Goal: Task Accomplishment & Management: Manage account settings

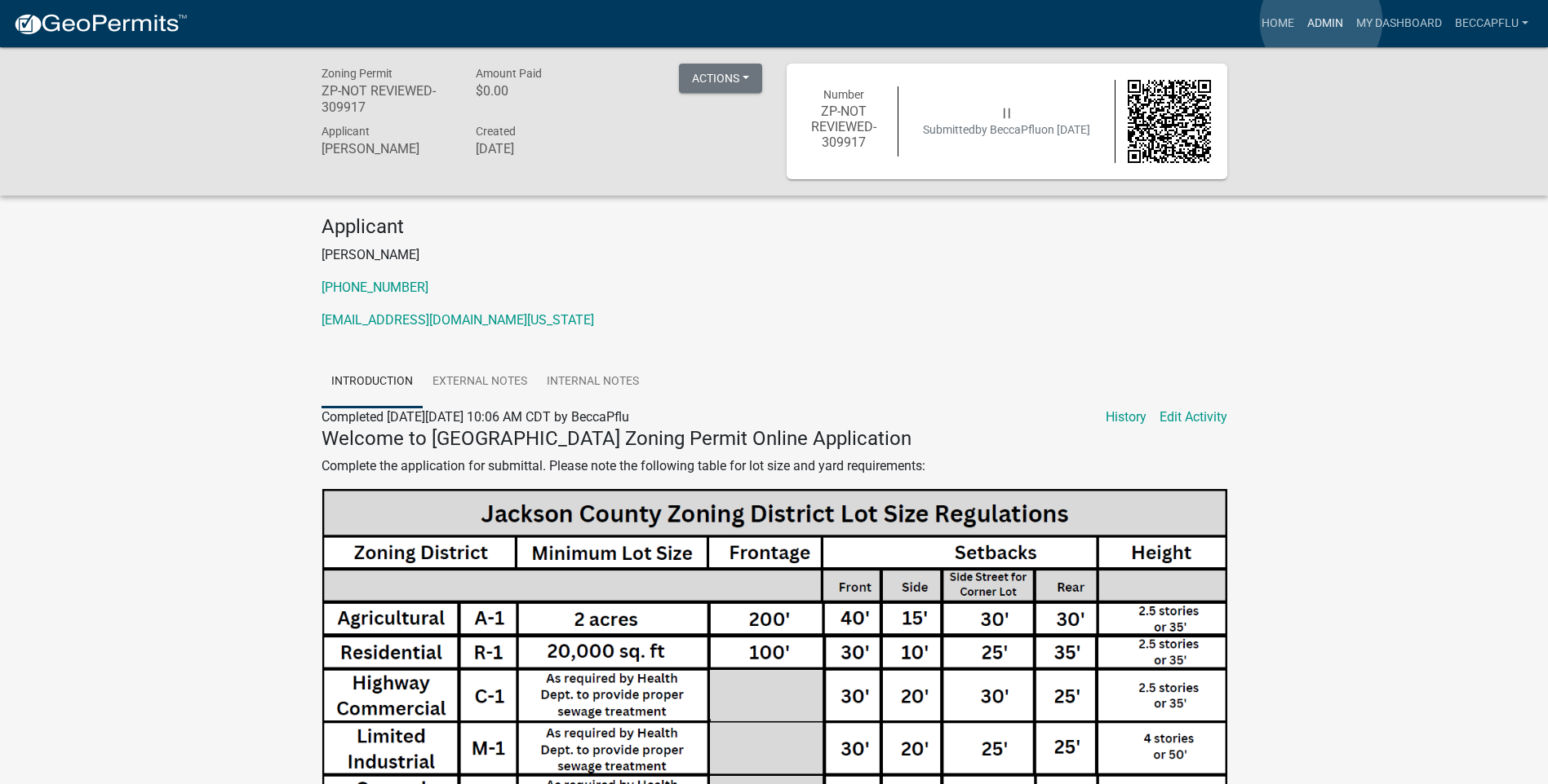
click at [1321, 21] on link "Admin" at bounding box center [1325, 24] width 49 height 31
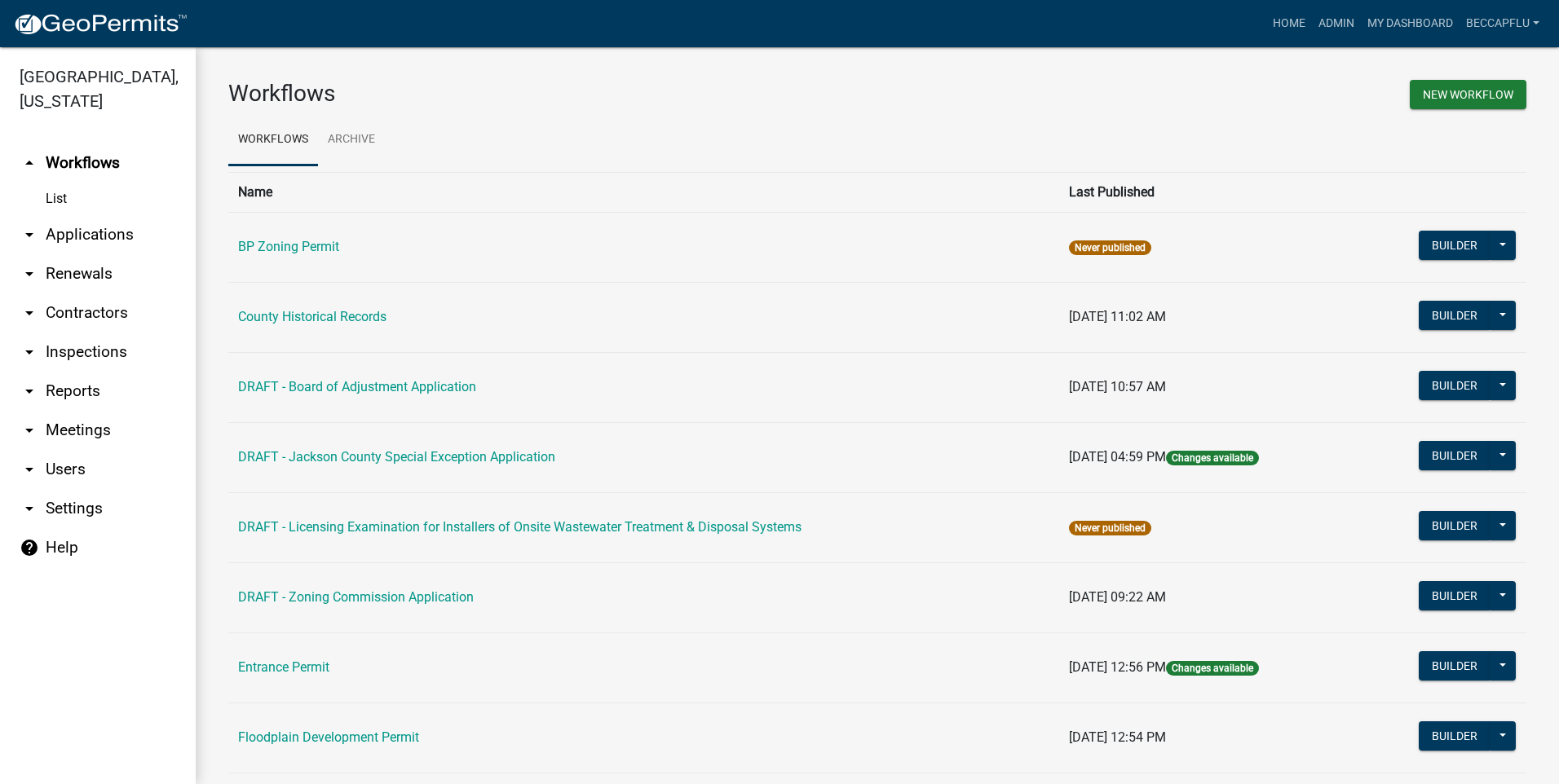
click at [88, 215] on link "arrow_drop_down Applications" at bounding box center [98, 234] width 196 height 39
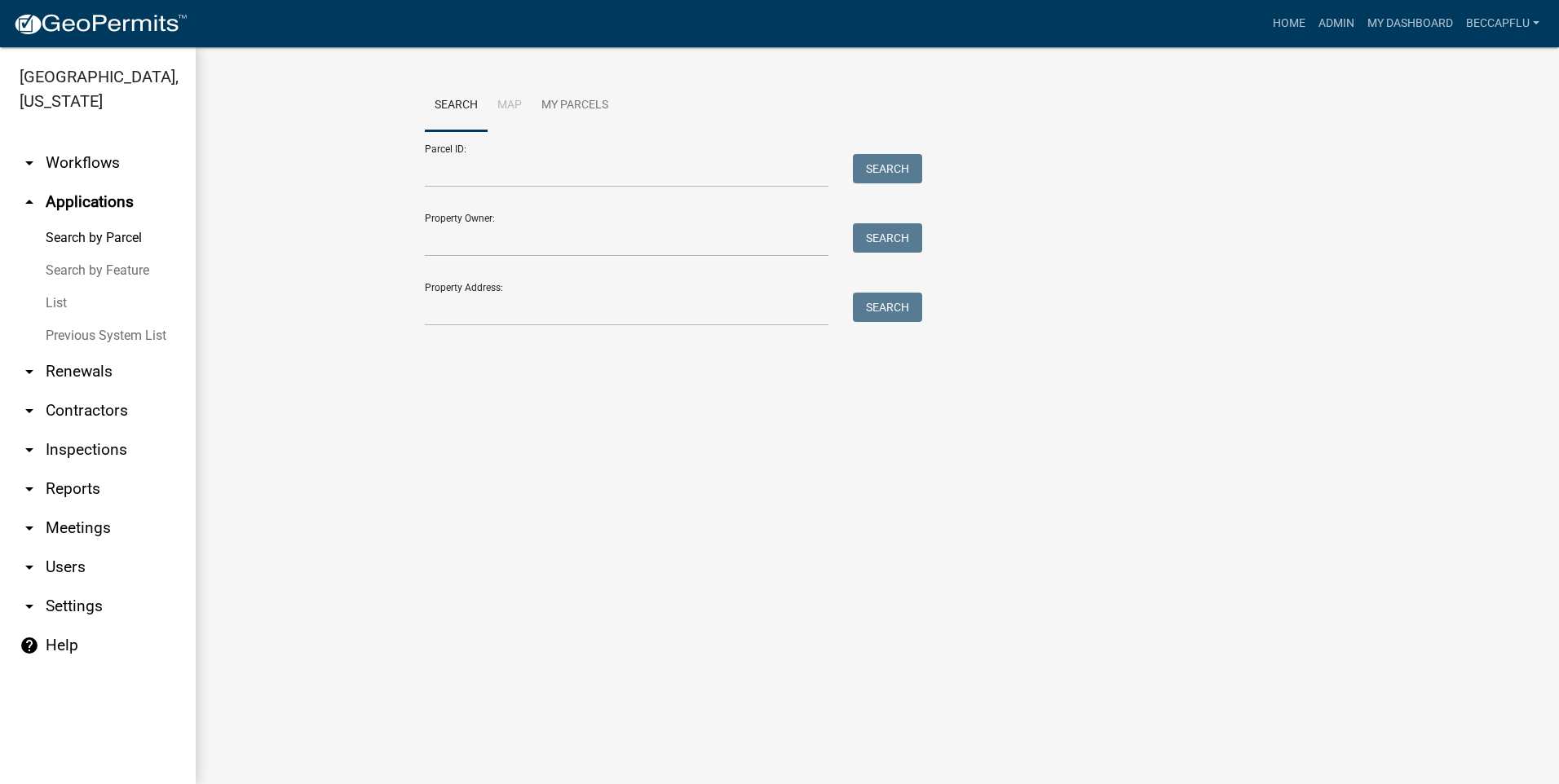
click at [65, 287] on link "List" at bounding box center [98, 304] width 196 height 33
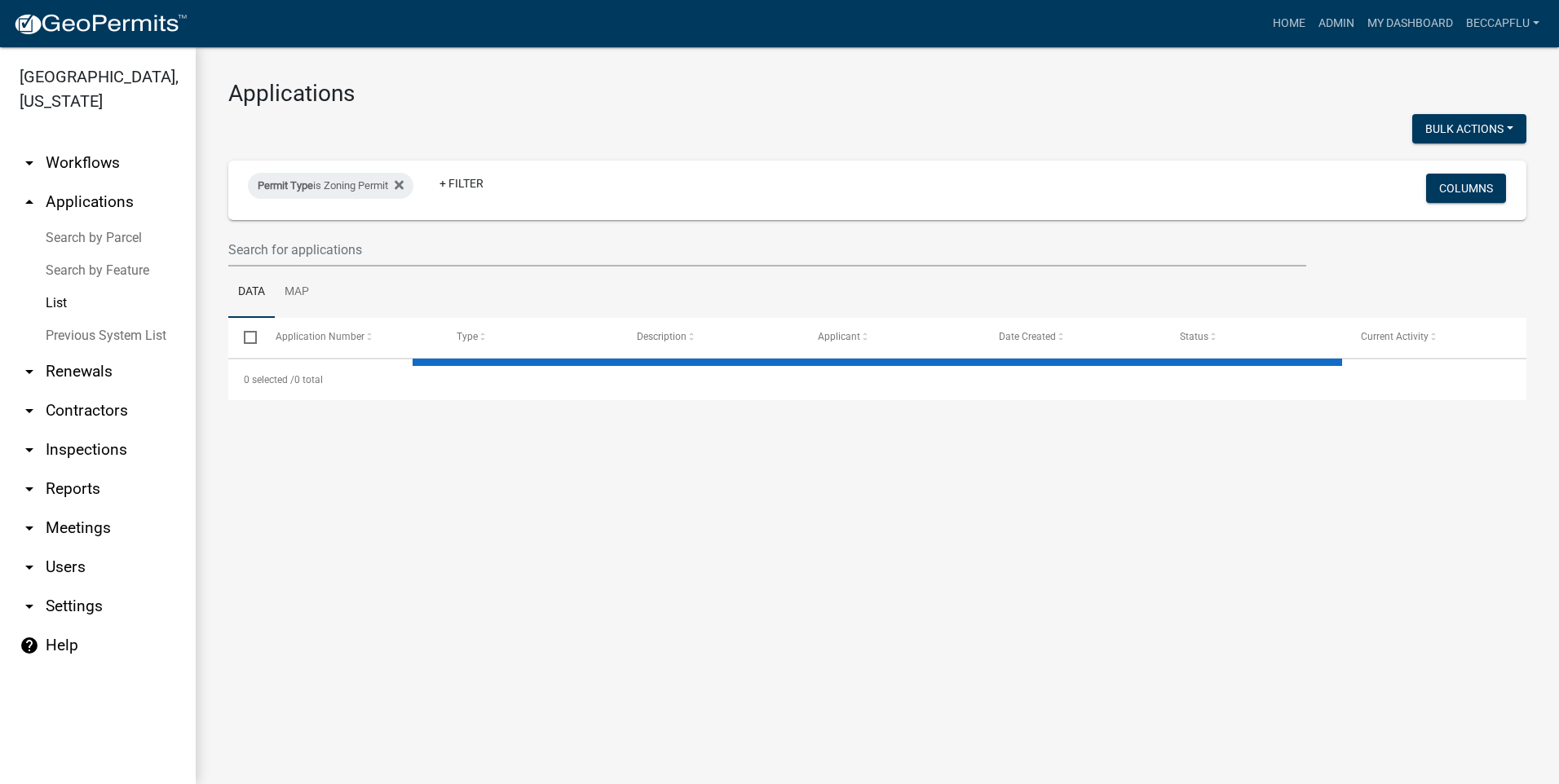
select select "3: 100"
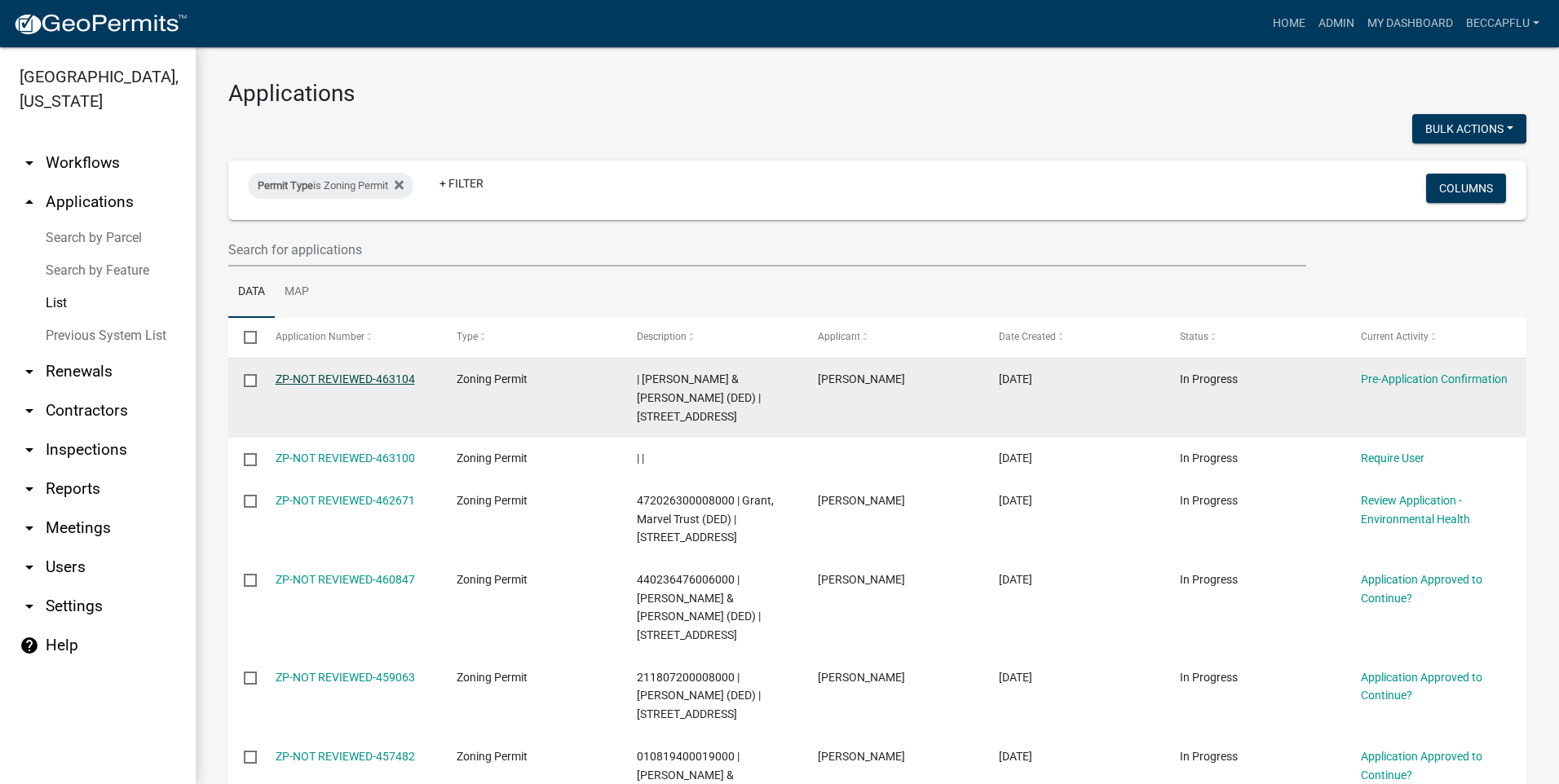
click at [314, 379] on link "ZP-NOT REVIEWED-463104" at bounding box center [345, 379] width 139 height 13
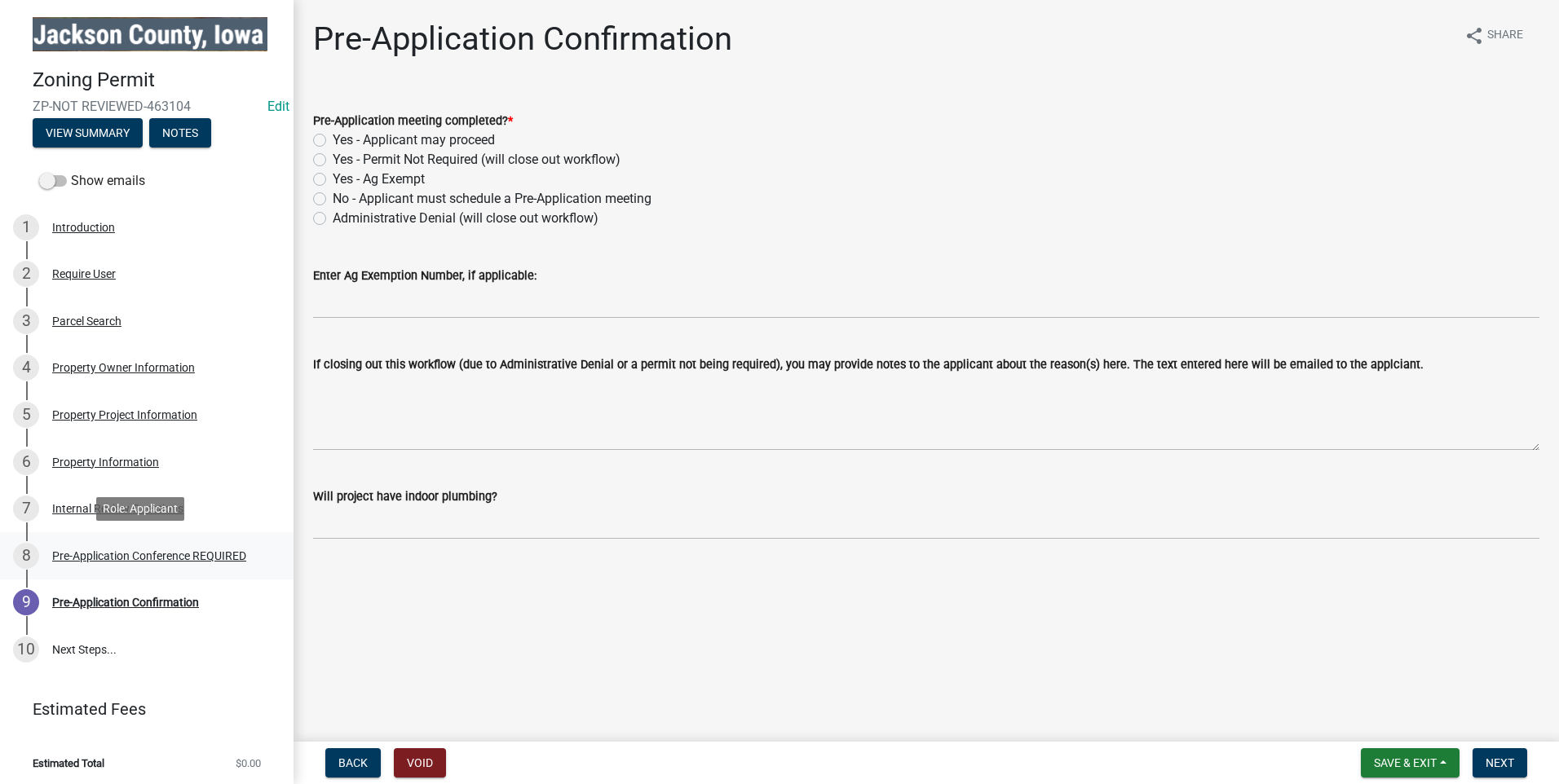
click at [129, 560] on div "Pre-Application Conference REQUIRED" at bounding box center [149, 556] width 194 height 12
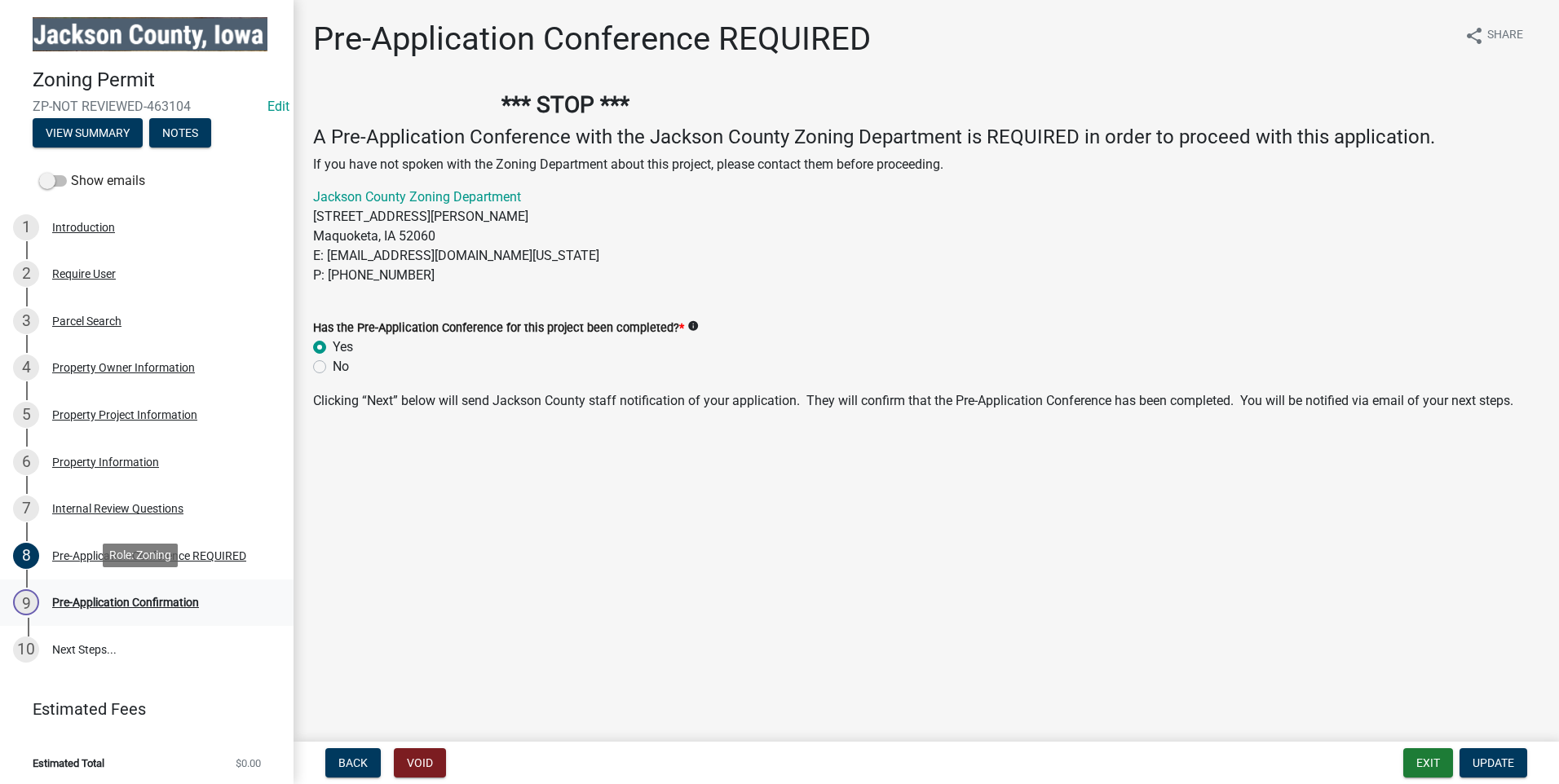
click at [129, 601] on div "Pre-Application Confirmation" at bounding box center [125, 603] width 147 height 12
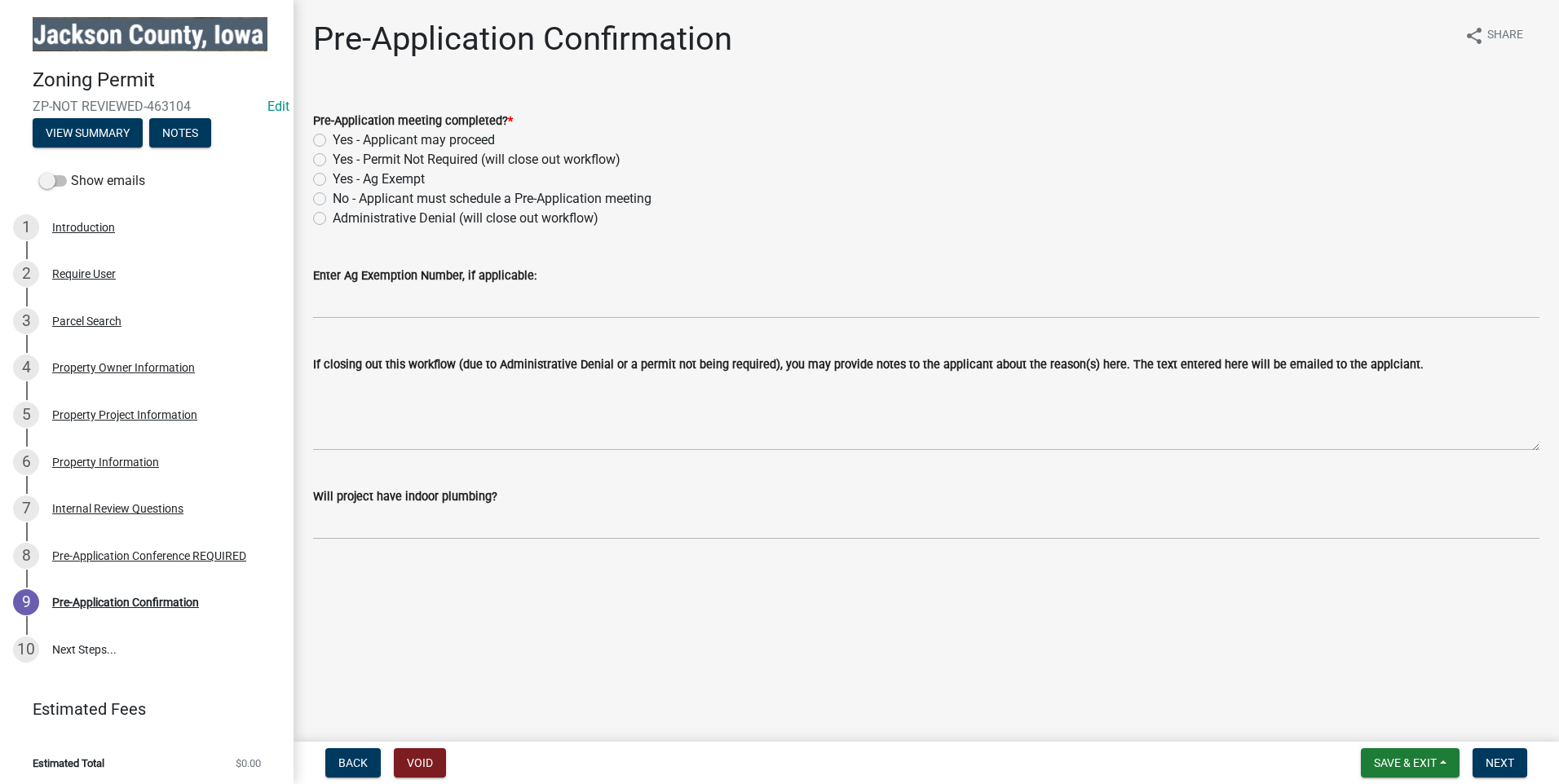
click at [333, 137] on label "Yes - Applicant may proceed" at bounding box center [414, 139] width 162 height 19
click at [333, 137] on input "Yes - Applicant may proceed" at bounding box center [338, 136] width 11 height 11
radio input "true"
click at [1501, 758] on span "Next" at bounding box center [1500, 763] width 28 height 13
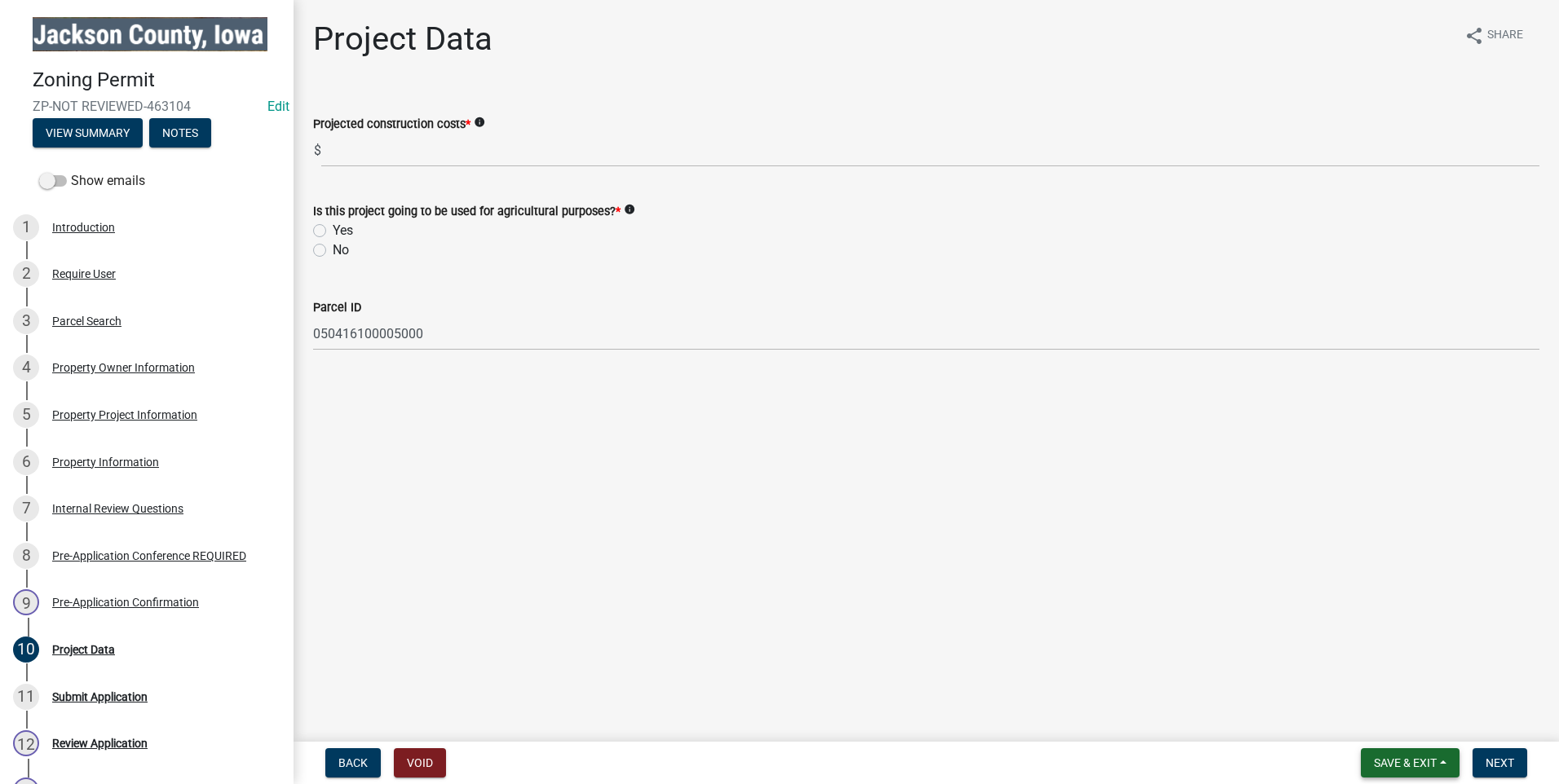
click at [1381, 764] on span "Save & Exit" at bounding box center [1405, 763] width 63 height 13
click at [1383, 727] on button "Save & Exit" at bounding box center [1394, 720] width 130 height 39
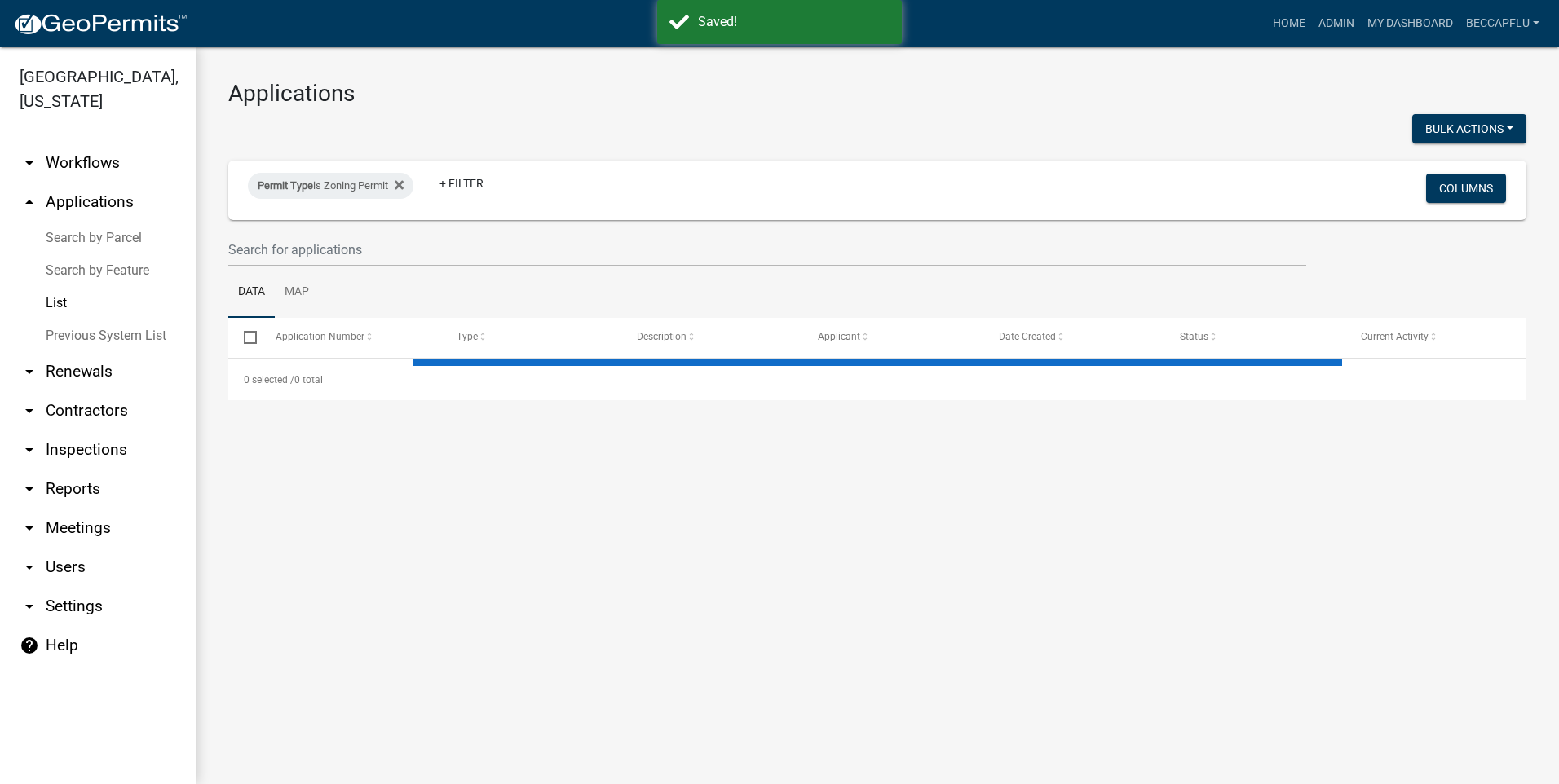
select select "3: 100"
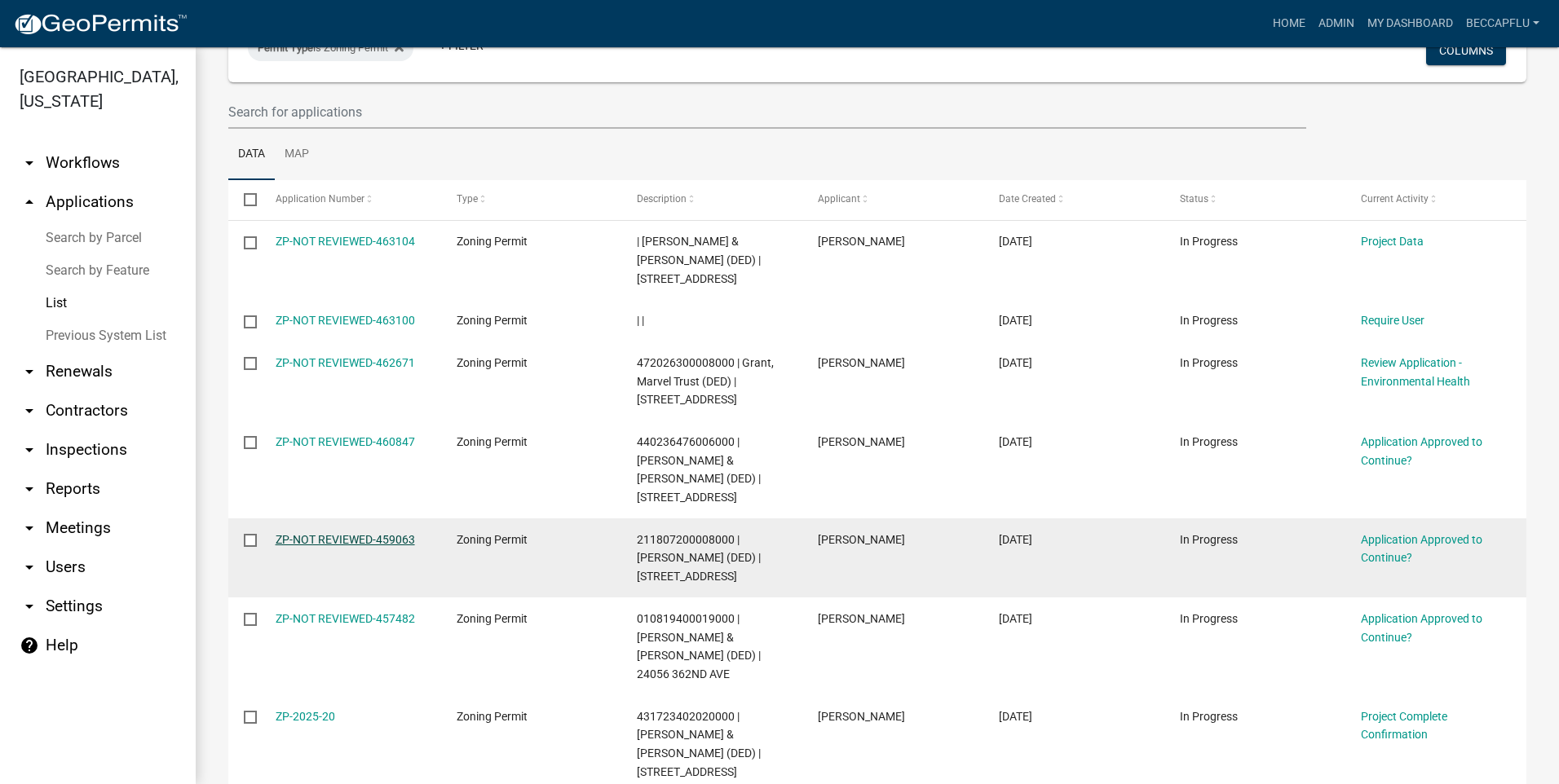
scroll to position [143, 0]
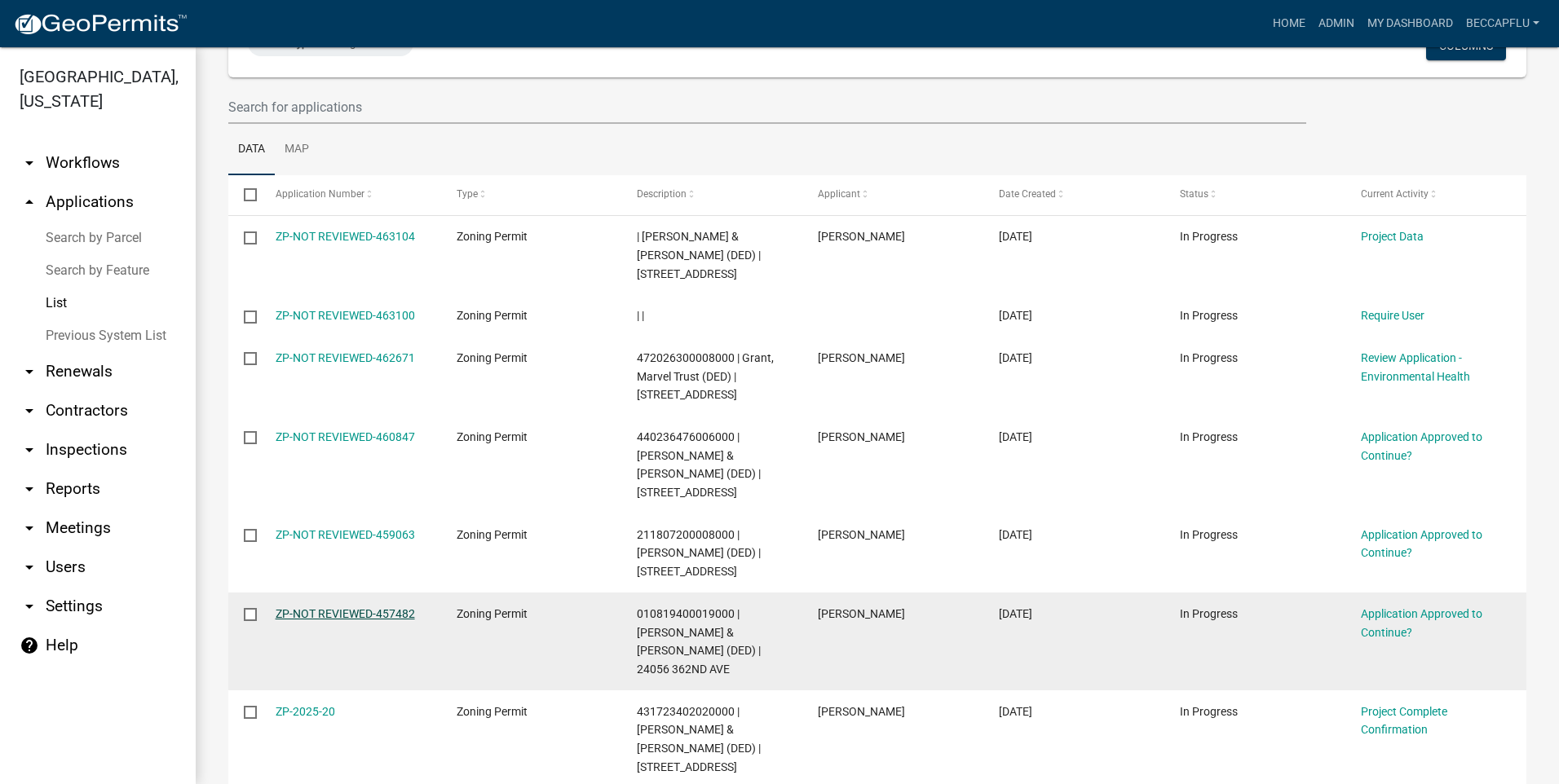
click at [384, 607] on link "ZP-NOT REVIEWED-457482" at bounding box center [345, 614] width 139 height 13
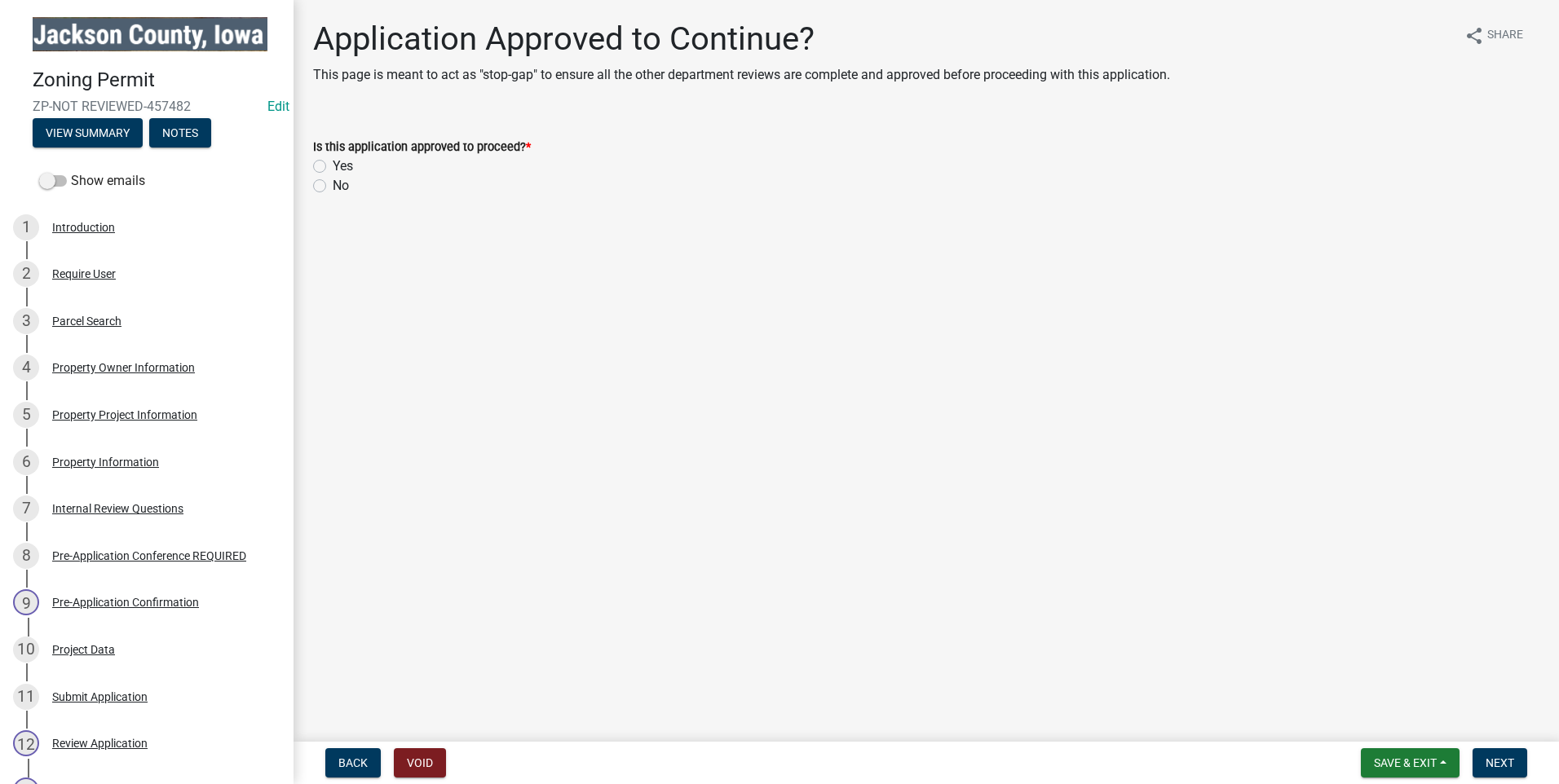
click at [333, 164] on label "Yes" at bounding box center [343, 166] width 20 height 19
click at [333, 164] on input "Yes" at bounding box center [338, 162] width 11 height 11
radio input "true"
click at [1497, 765] on span "Next" at bounding box center [1500, 763] width 28 height 13
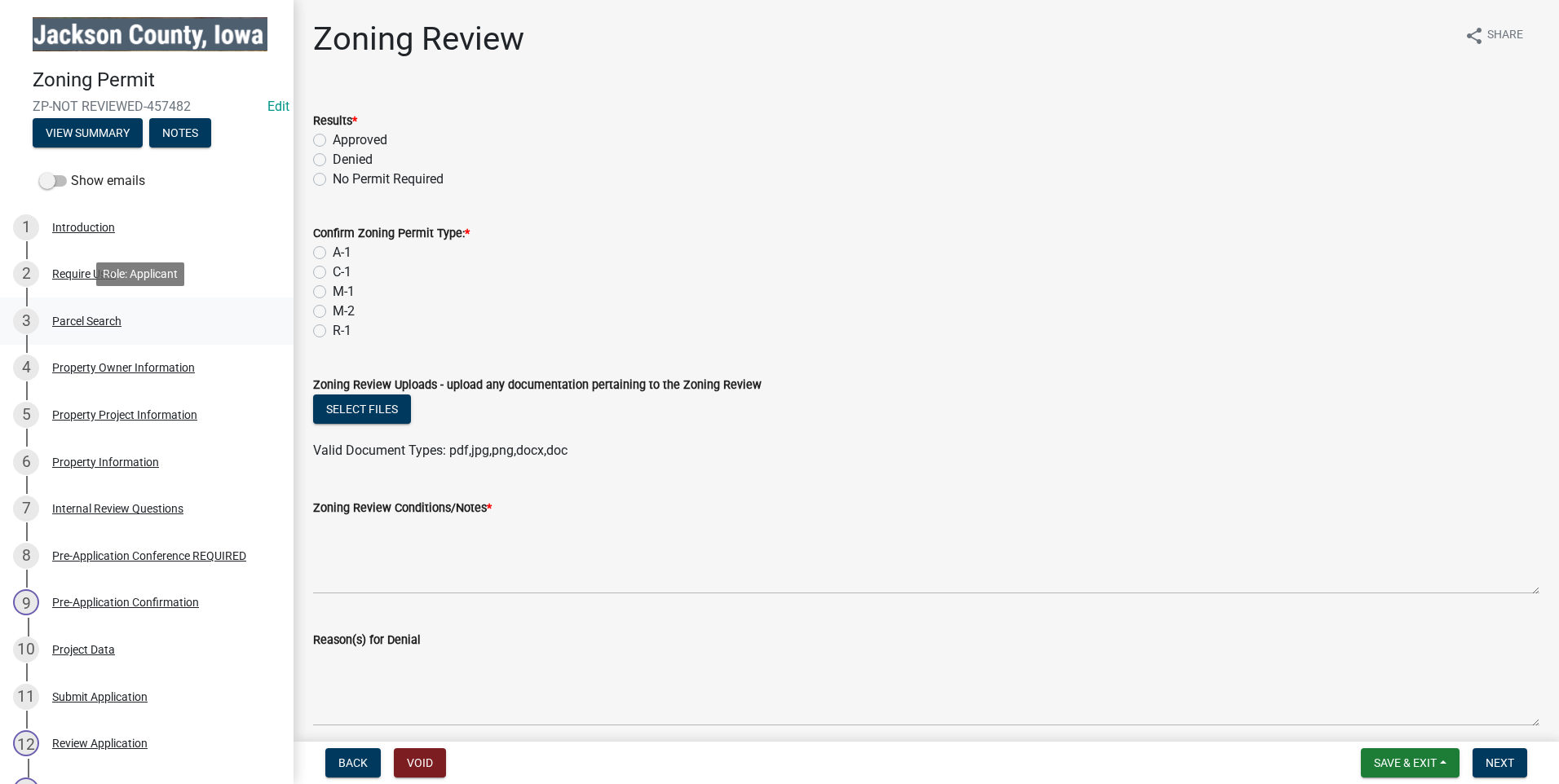
click at [89, 315] on div "Parcel Search" at bounding box center [87, 321] width 69 height 12
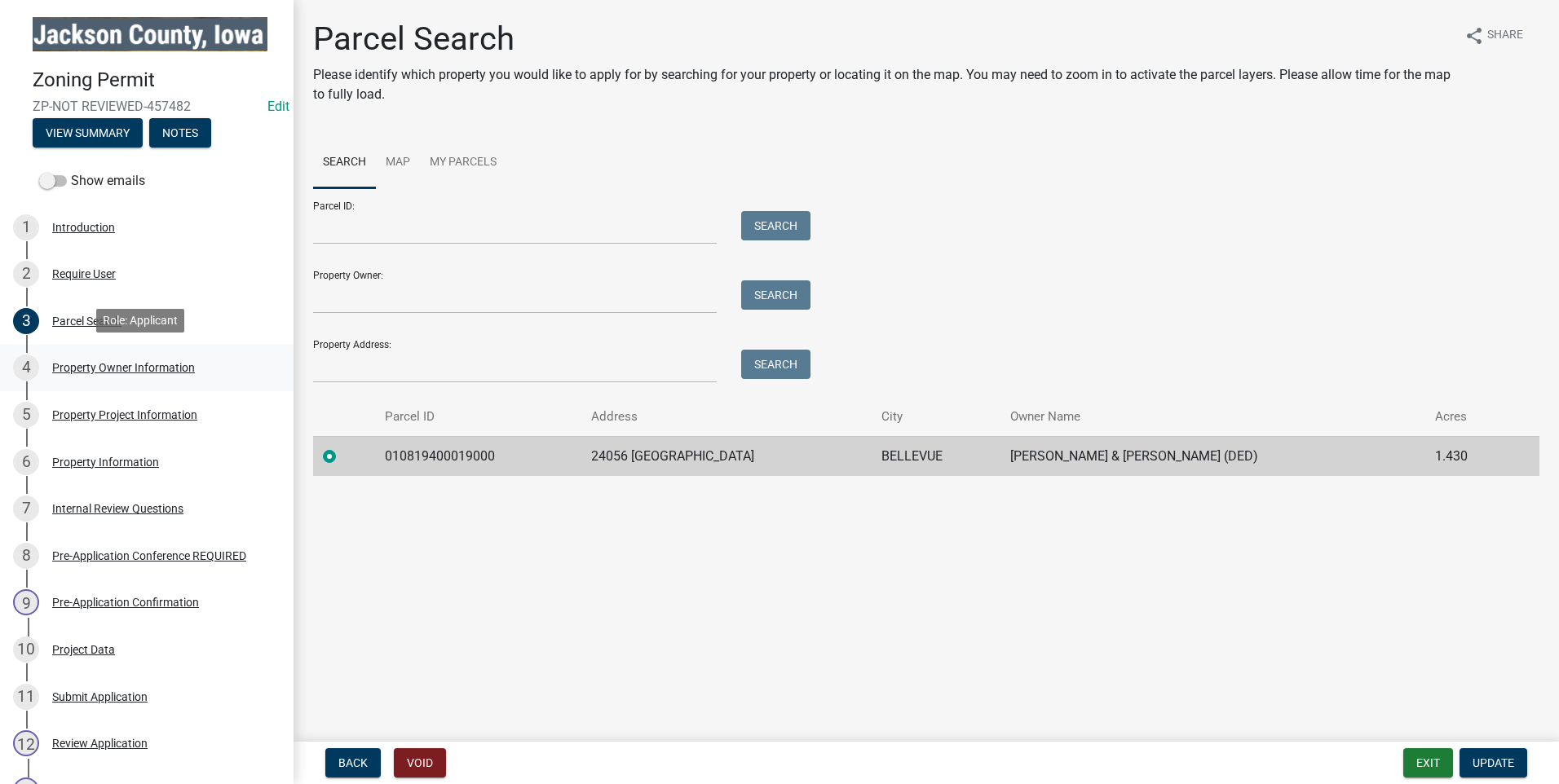
click at [100, 362] on div "Property Owner Information" at bounding box center [123, 367] width 143 height 12
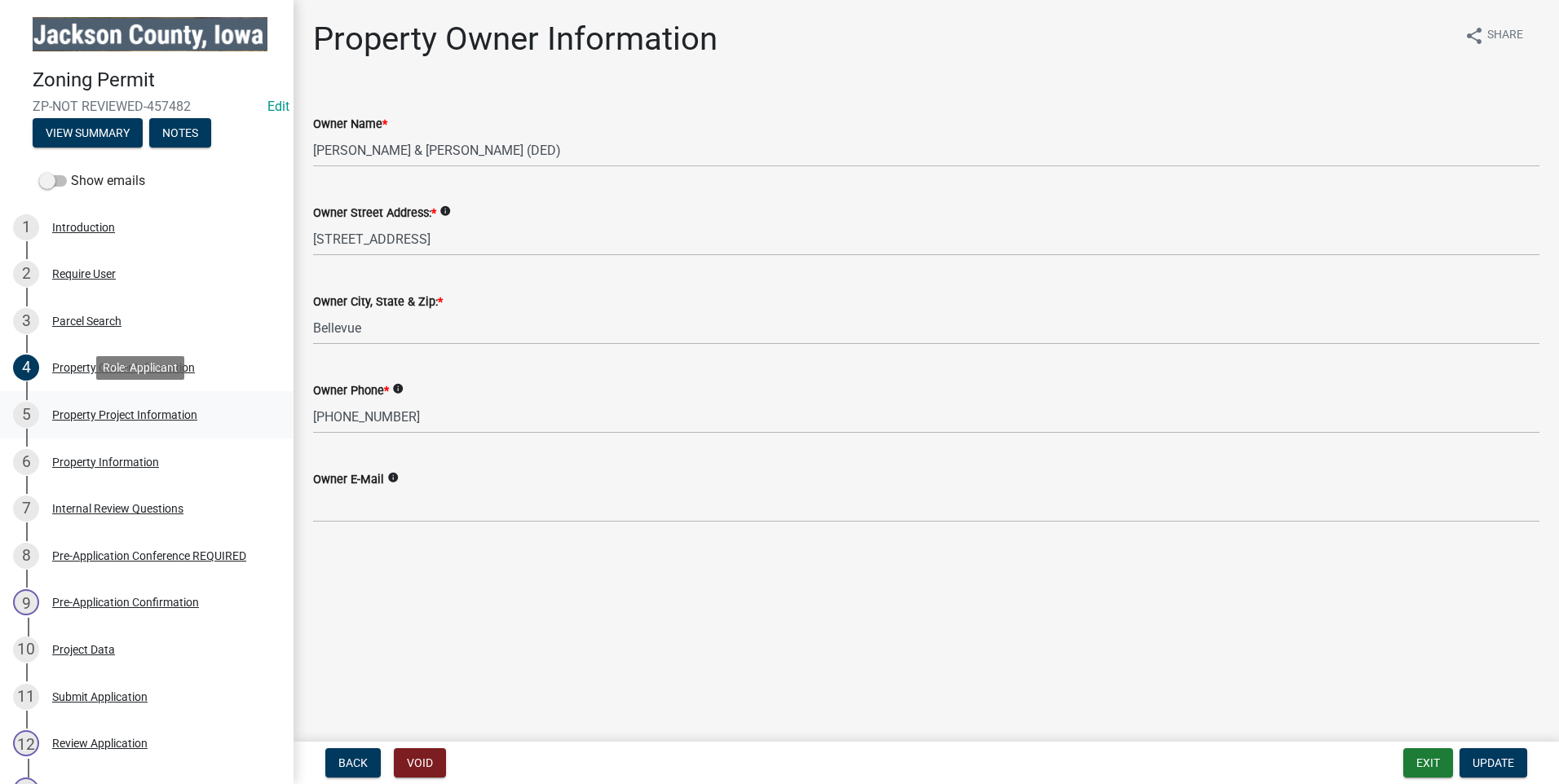
click at [84, 409] on div "Property Project Information" at bounding box center [124, 415] width 145 height 12
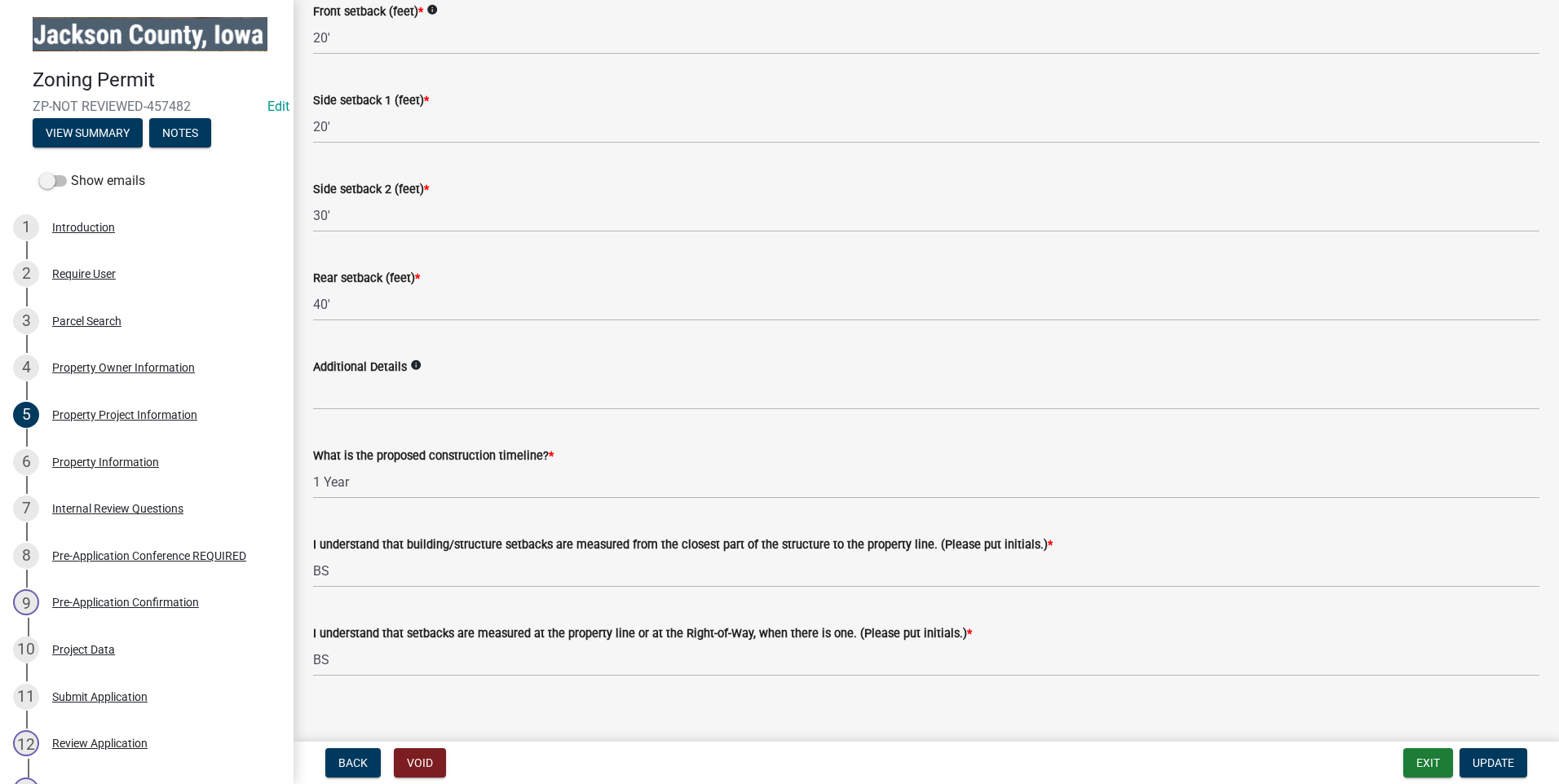
scroll to position [2812, 0]
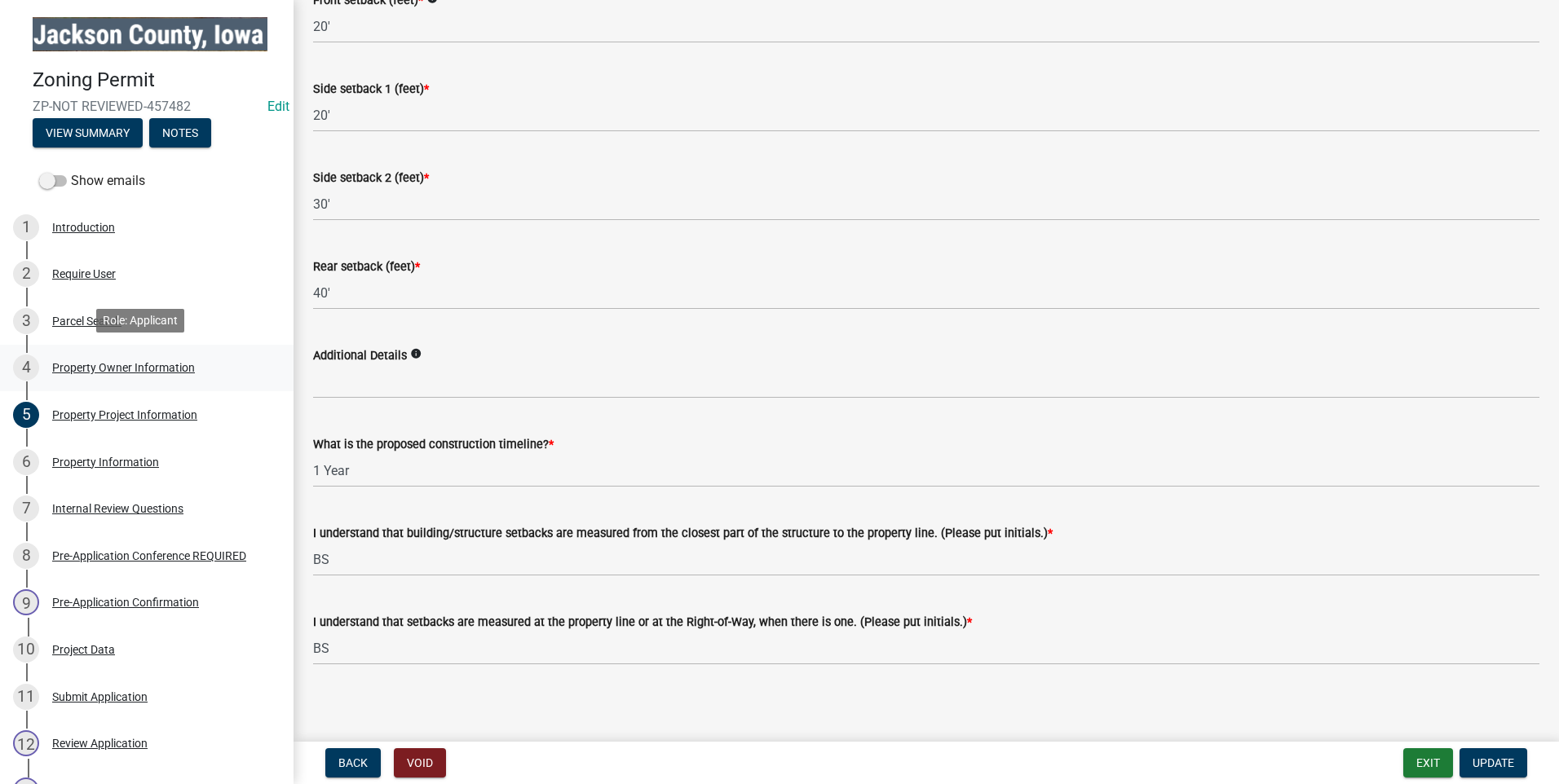
click at [125, 365] on div "Property Owner Information" at bounding box center [123, 367] width 143 height 12
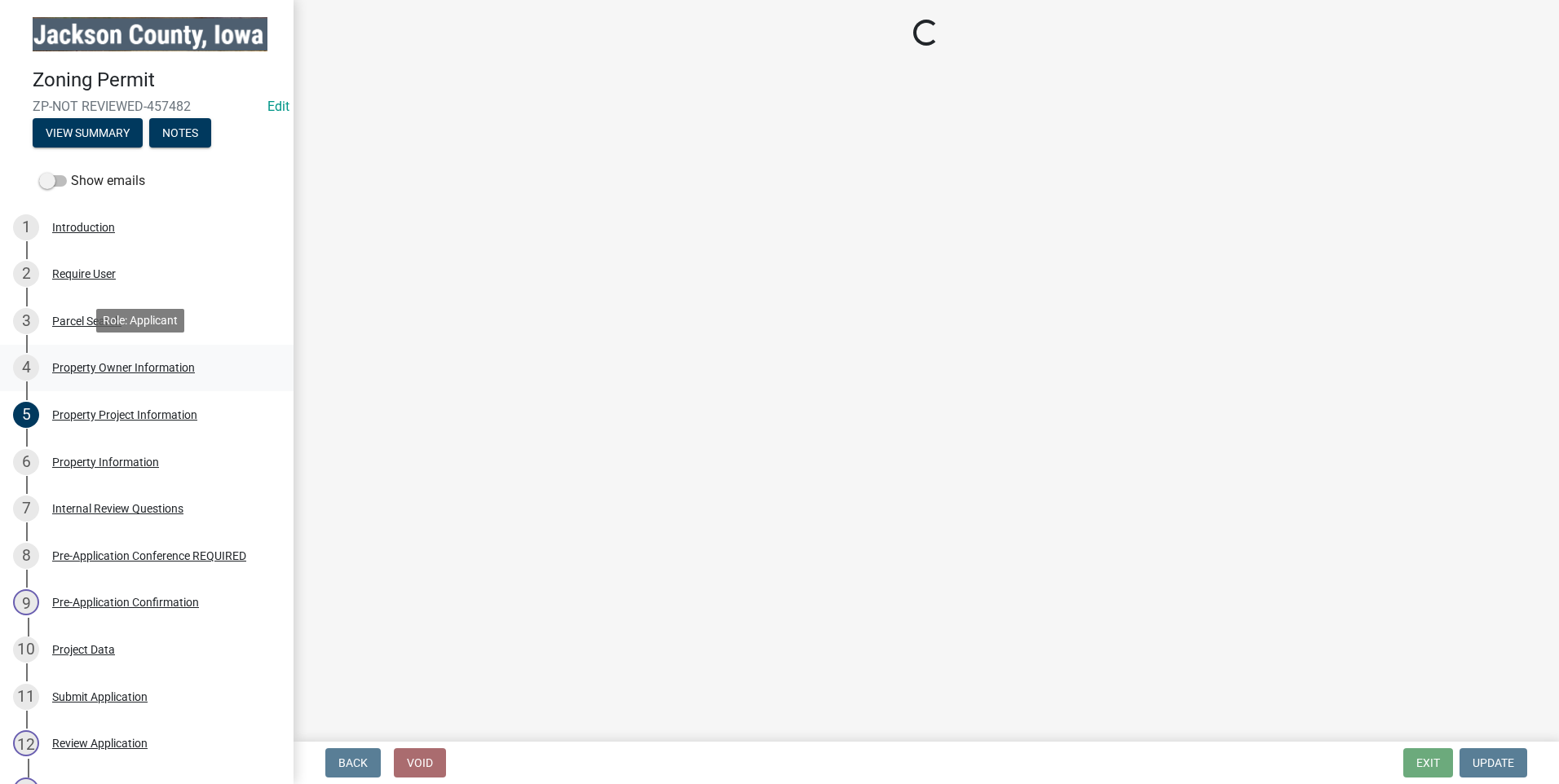
scroll to position [0, 0]
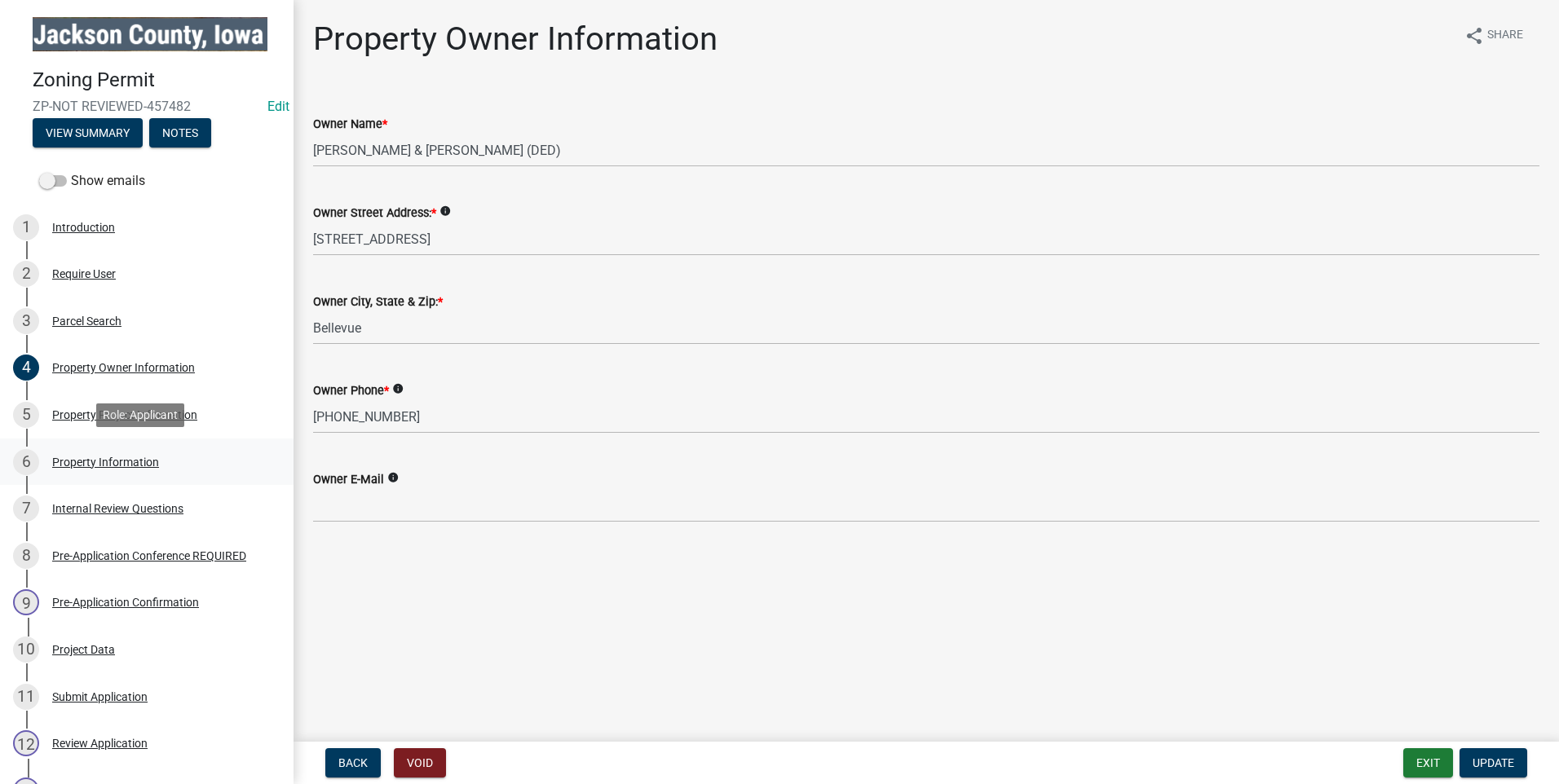
click at [98, 457] on div "Property Information" at bounding box center [105, 462] width 107 height 12
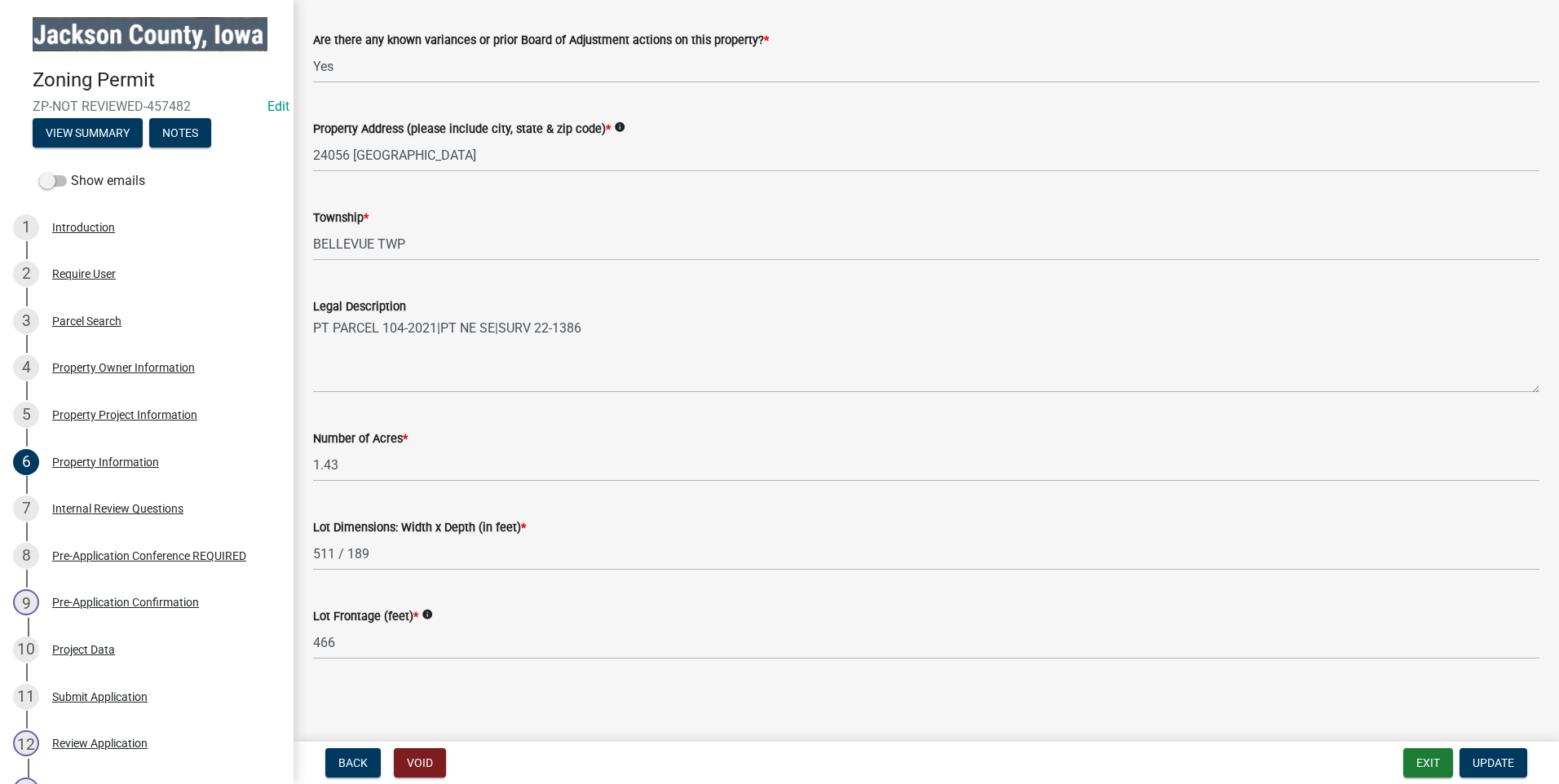
scroll to position [266, 0]
click at [88, 315] on div "Parcel Search" at bounding box center [87, 321] width 69 height 12
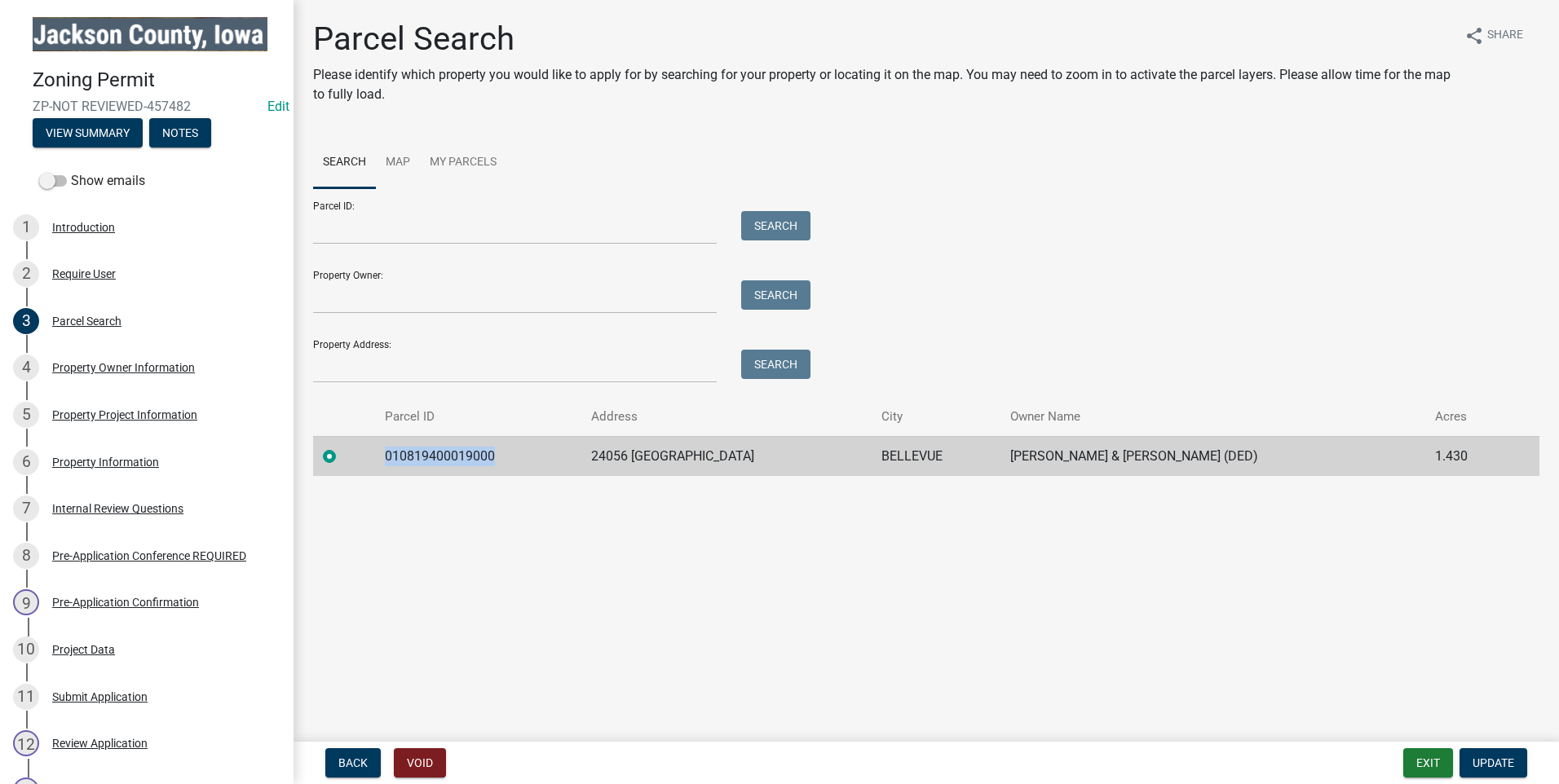
drag, startPoint x: 504, startPoint y: 456, endPoint x: 395, endPoint y: 452, distance: 109.1
click at [395, 452] on td "010819400019000" at bounding box center [478, 457] width 206 height 40
copy td "010819400019000"
click at [109, 363] on div "Property Owner Information" at bounding box center [123, 367] width 143 height 12
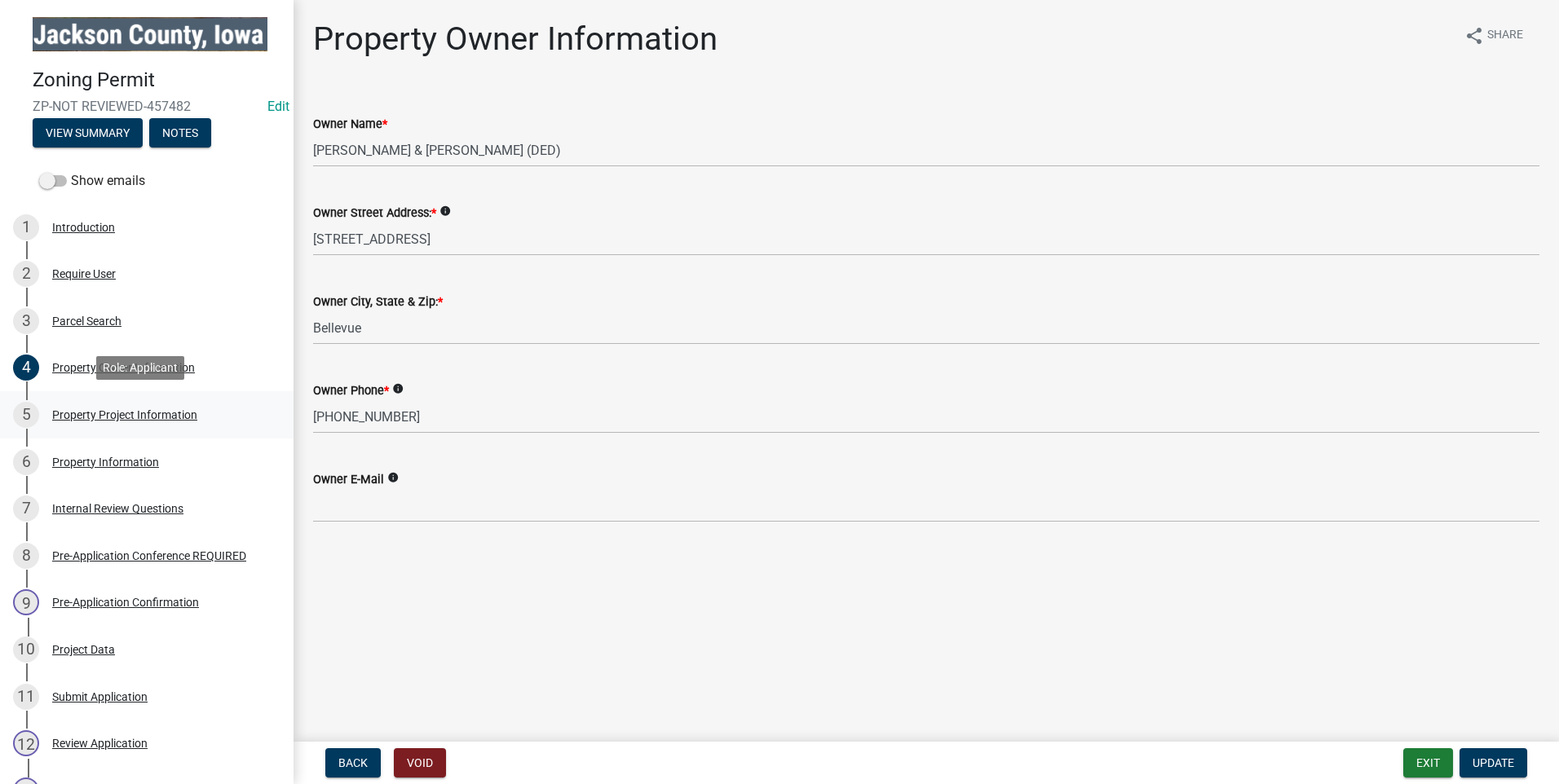
click at [104, 411] on div "Property Project Information" at bounding box center [124, 415] width 145 height 12
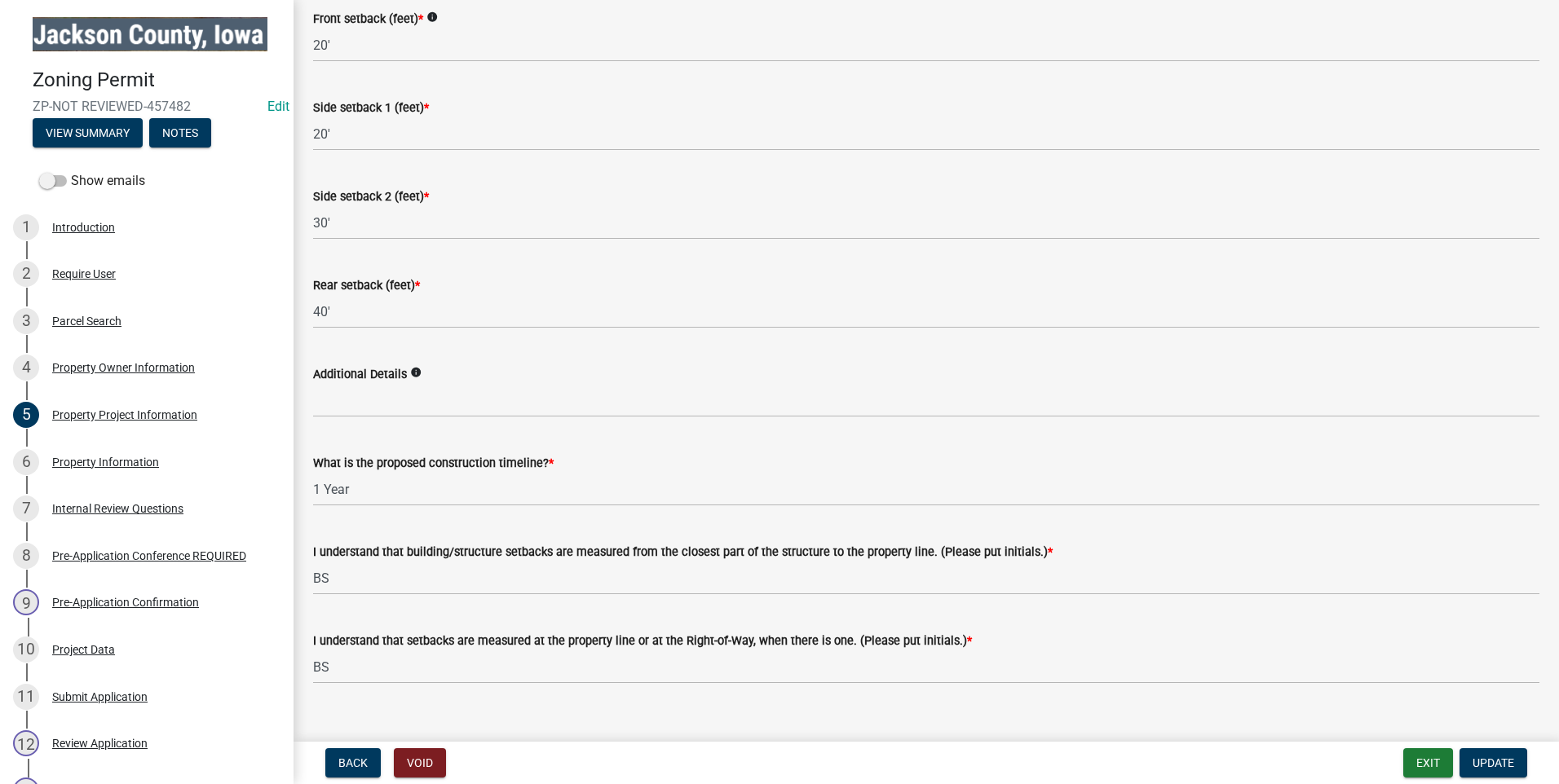
scroll to position [2812, 0]
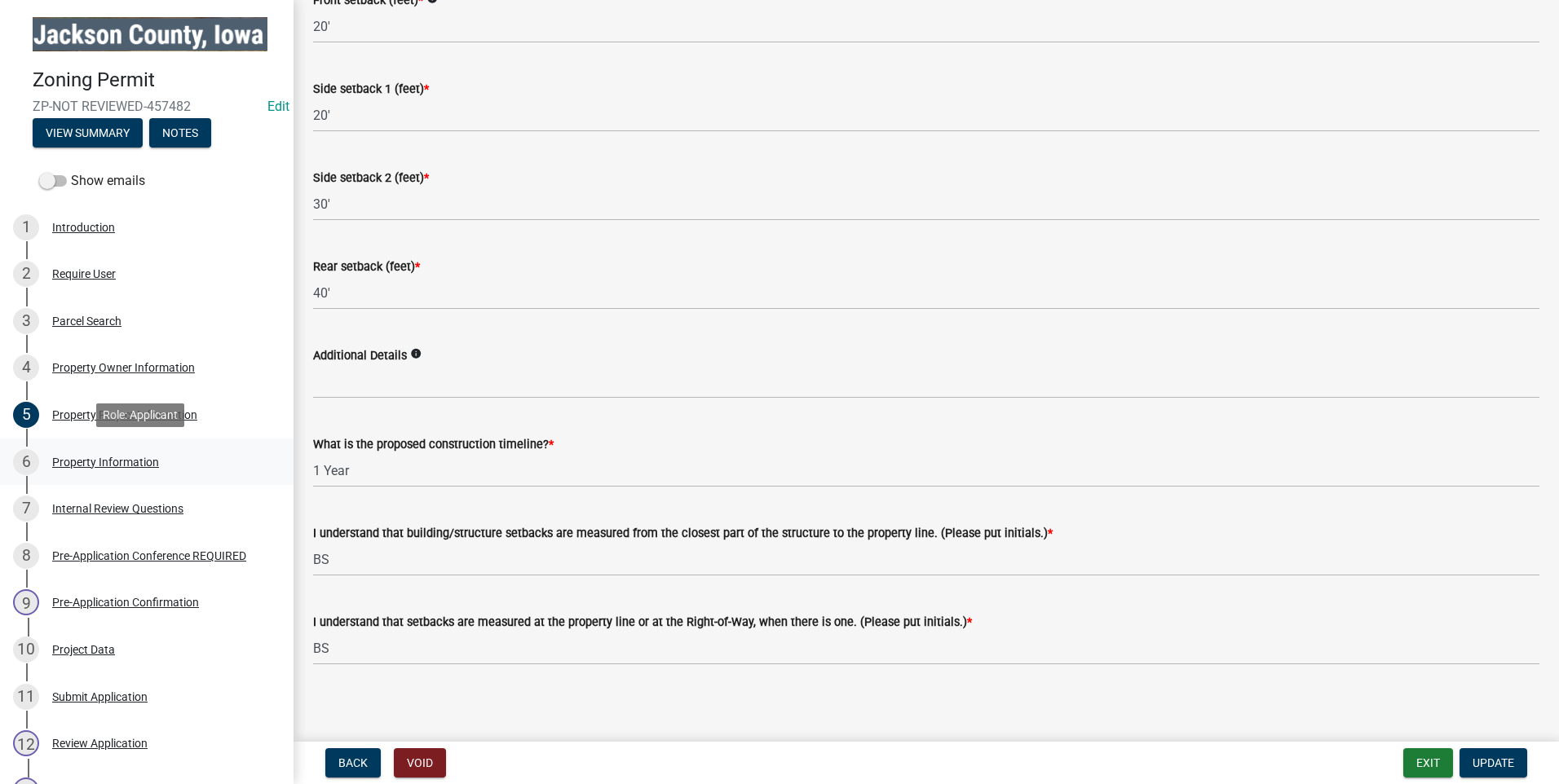
click at [122, 459] on div "Property Information" at bounding box center [105, 462] width 107 height 12
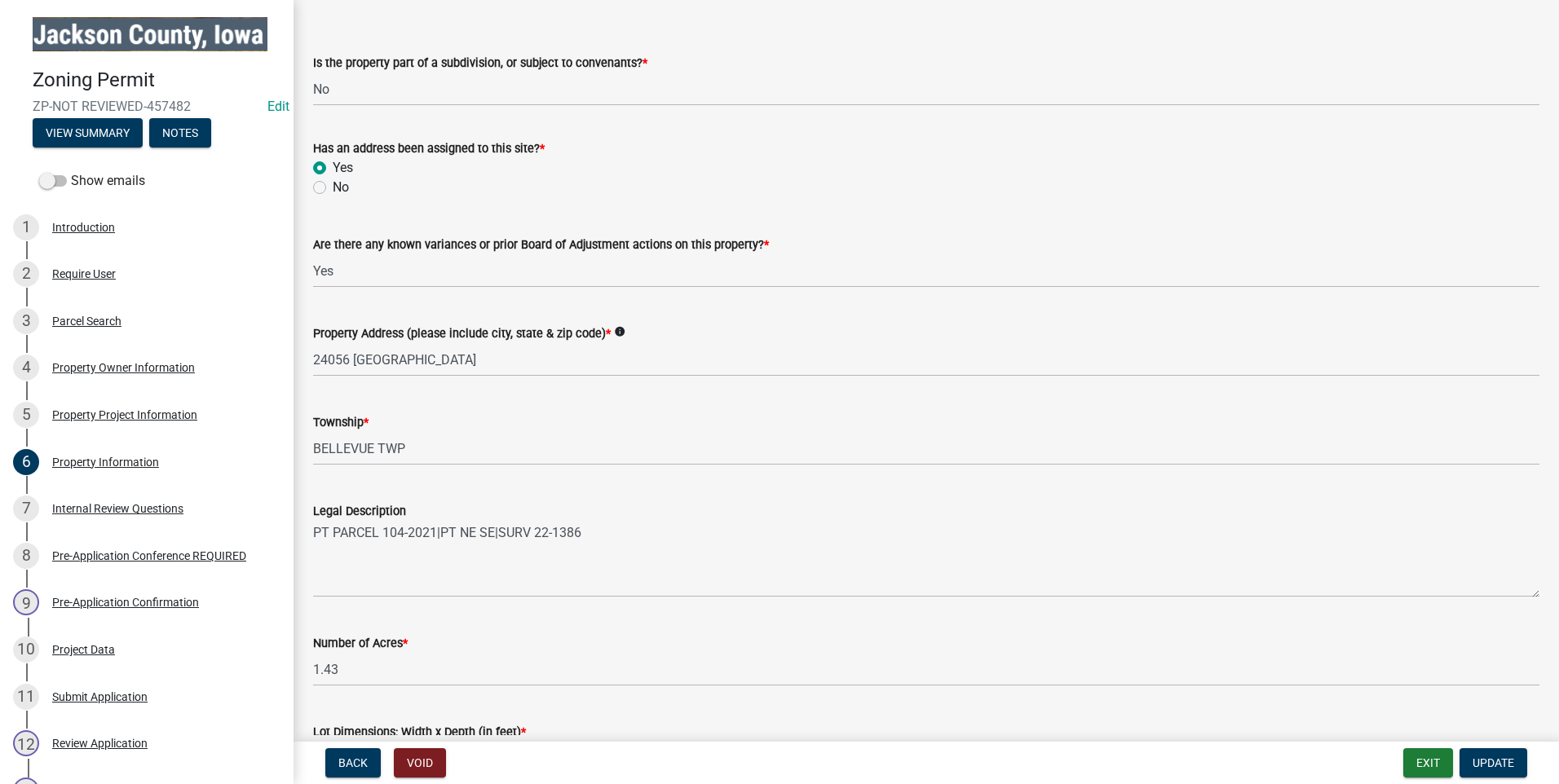
scroll to position [81, 0]
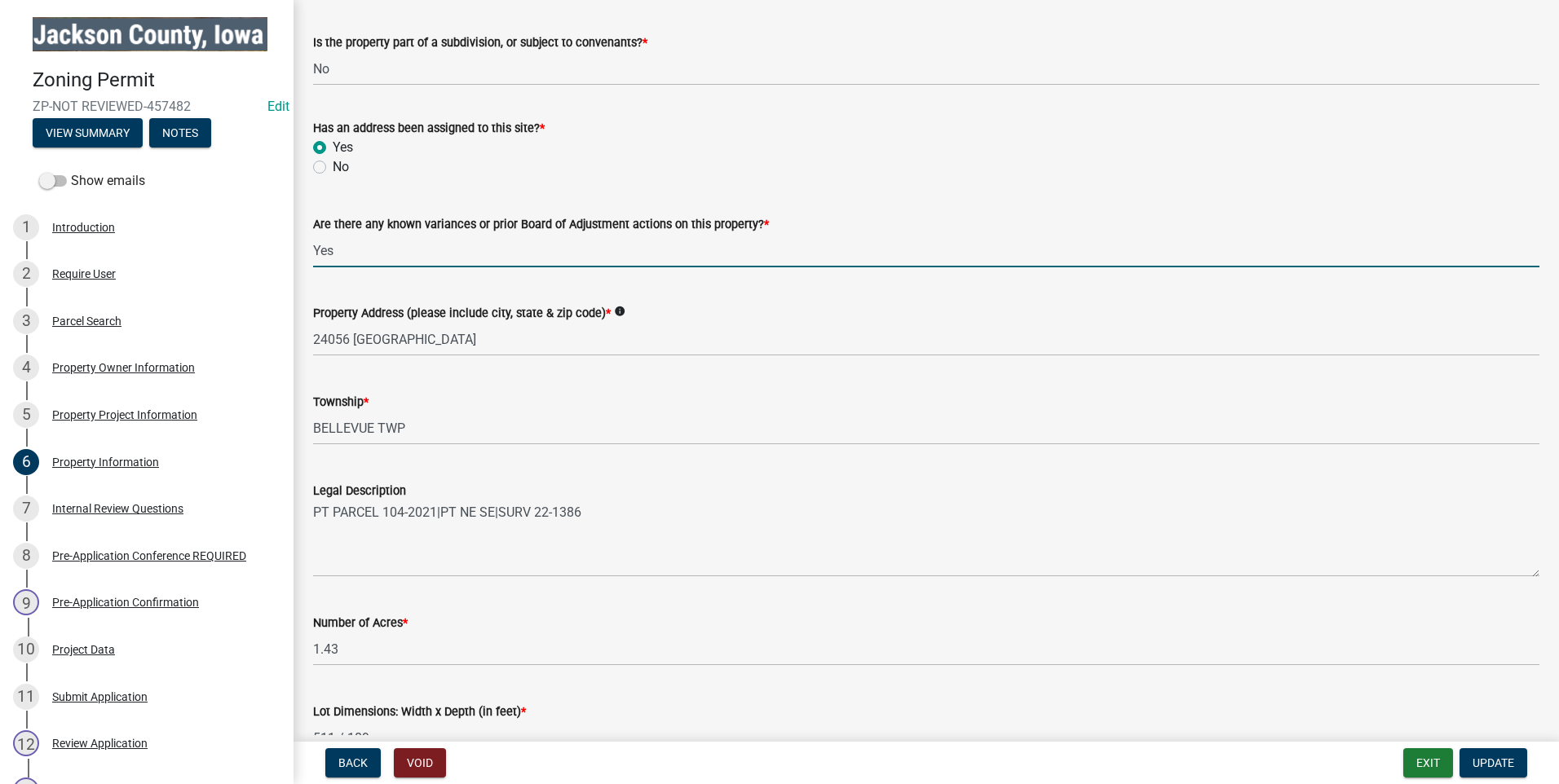
click at [367, 251] on input "Yes" at bounding box center [925, 251] width 1226 height 34
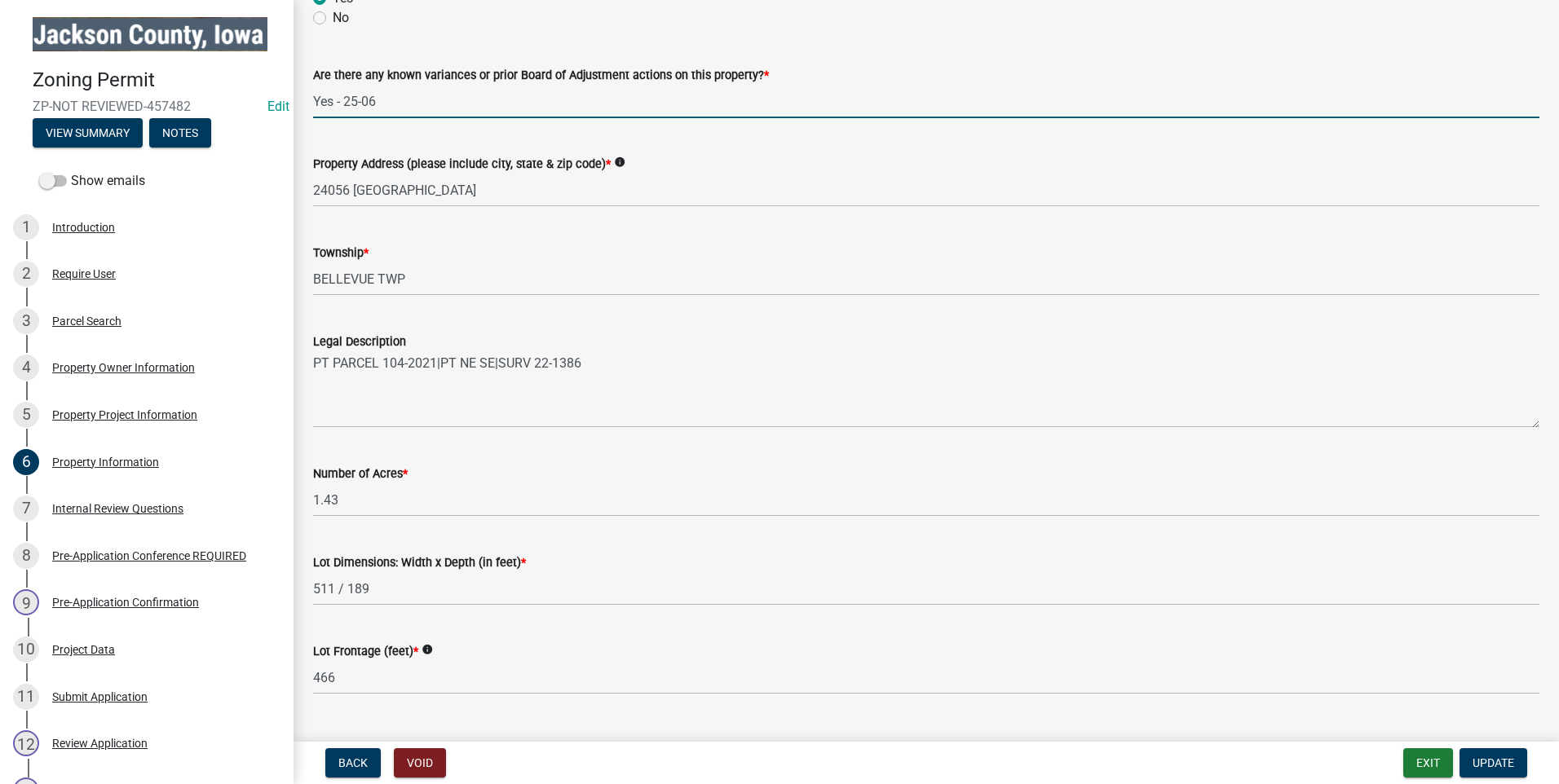
scroll to position [266, 0]
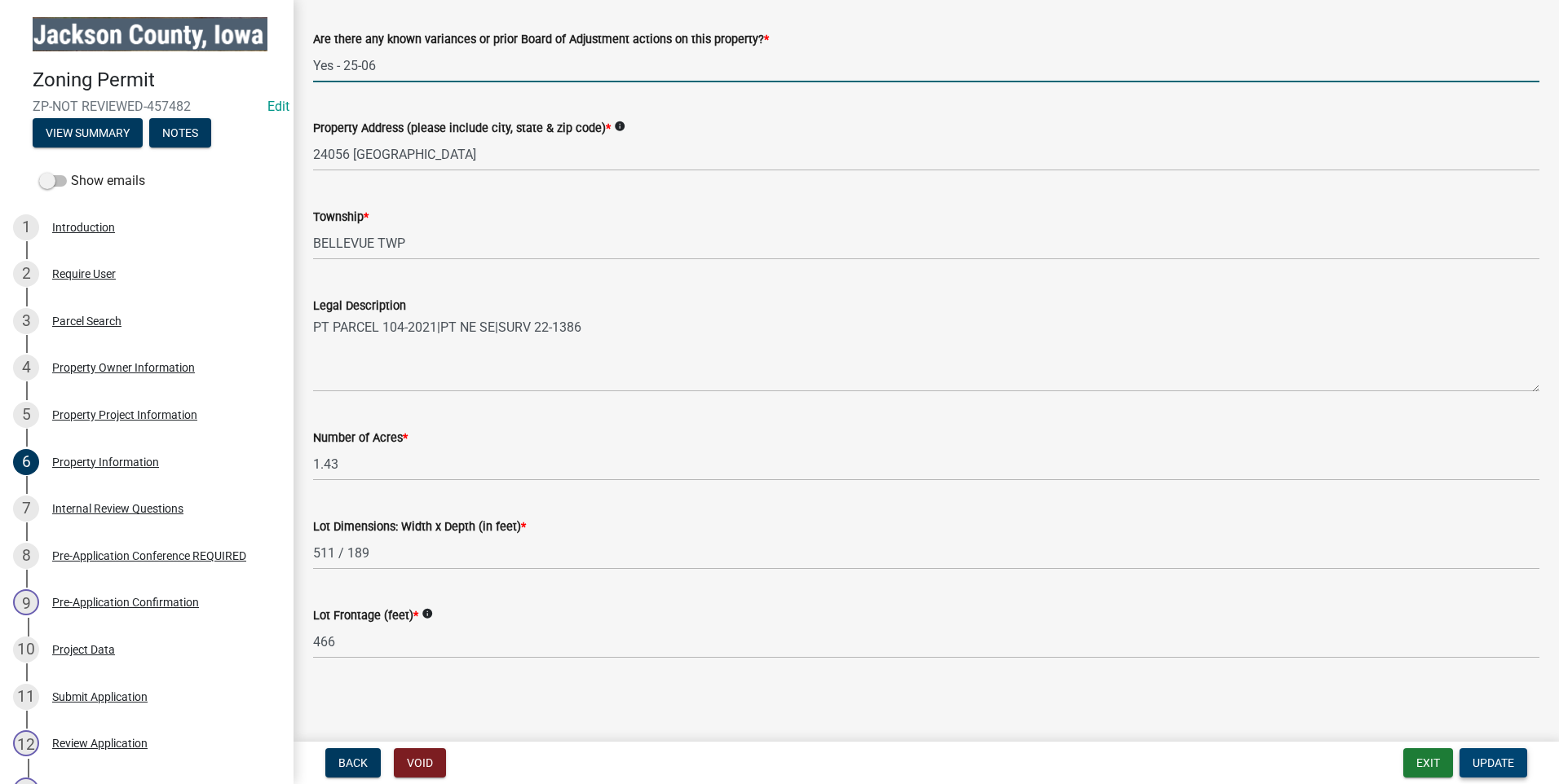
type input "Yes - 25-06"
click at [1499, 761] on span "Update" at bounding box center [1493, 763] width 42 height 13
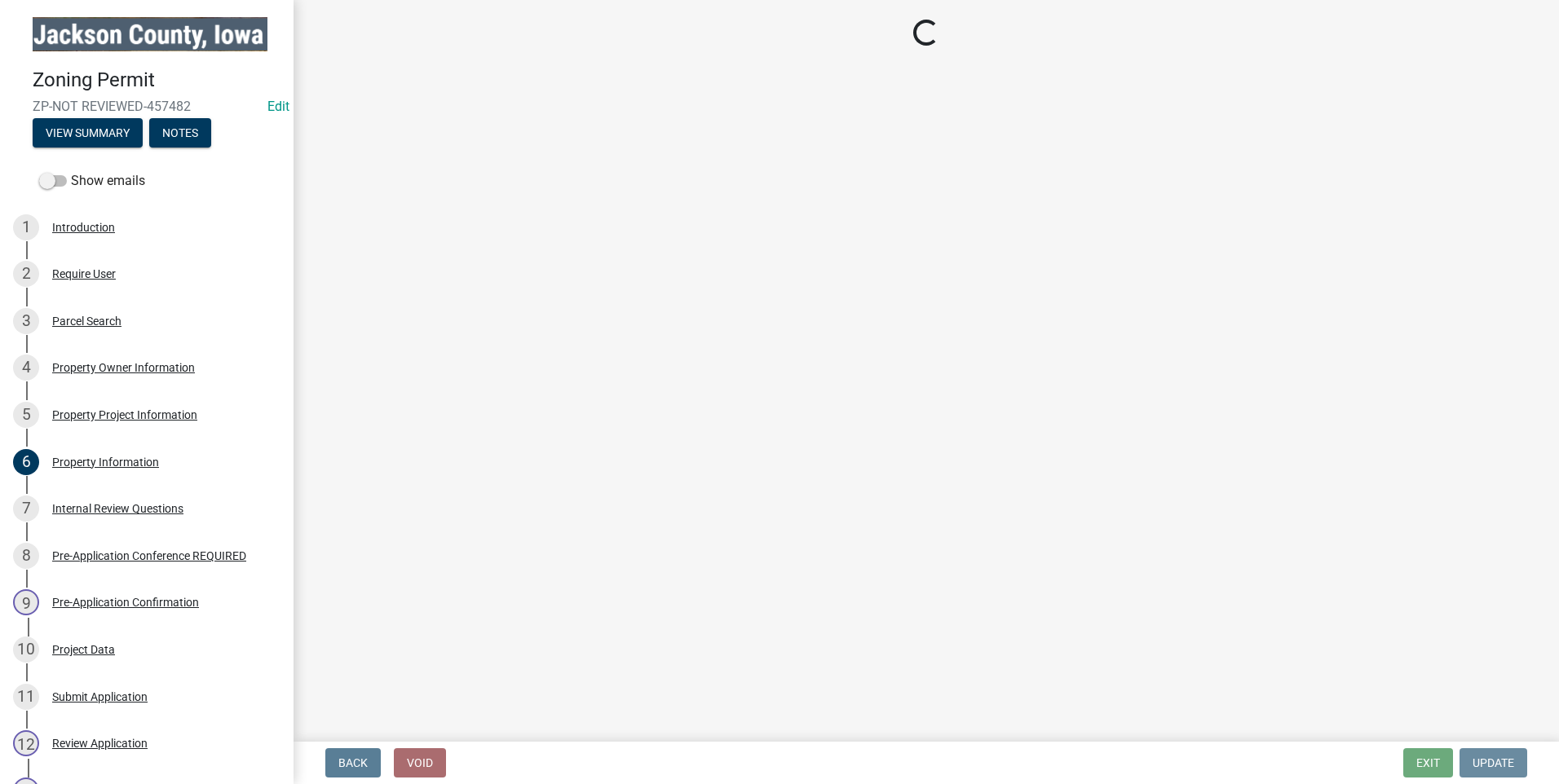
scroll to position [0, 0]
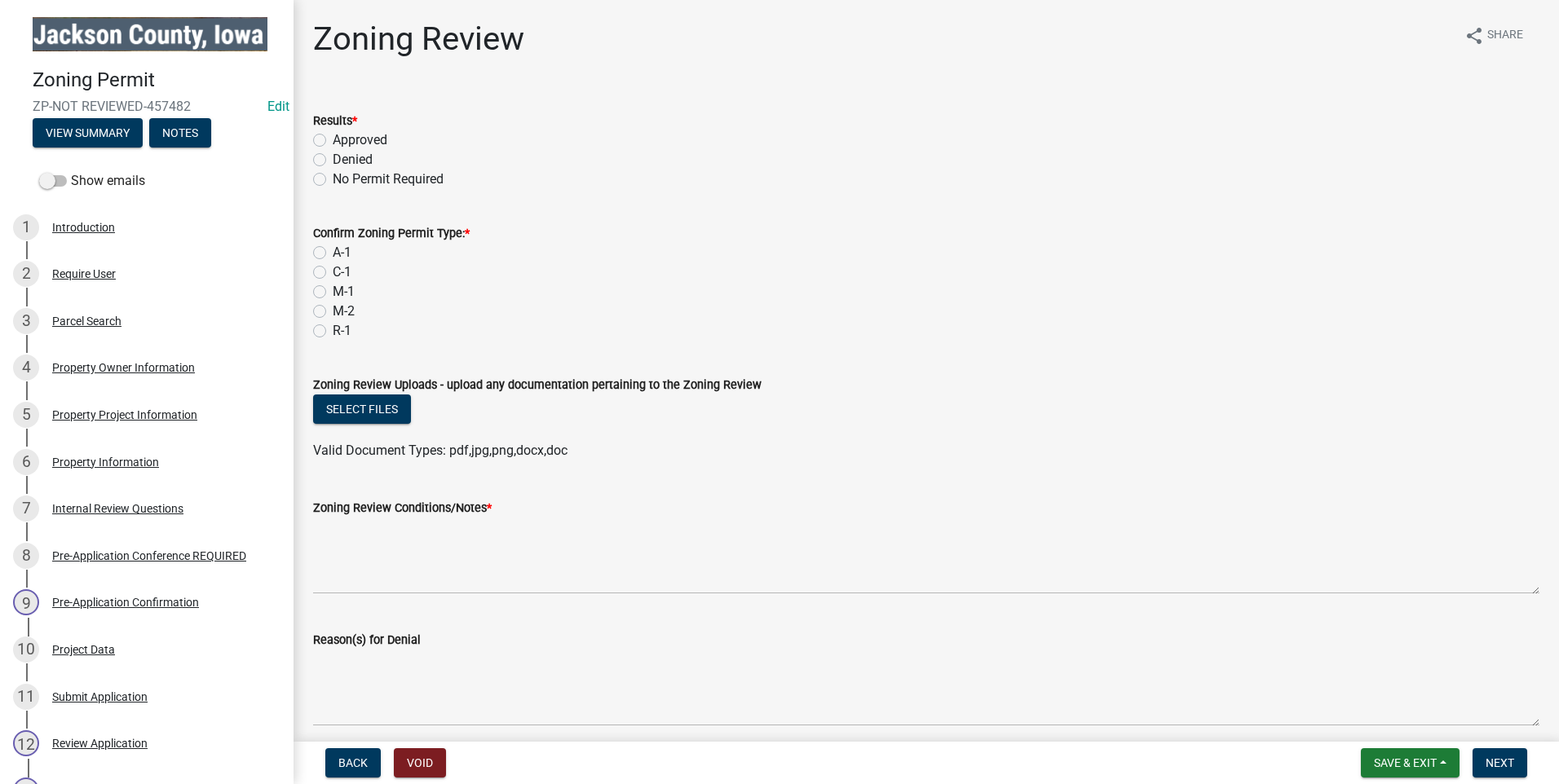
click at [333, 139] on label "Approved" at bounding box center [360, 139] width 55 height 19
click at [333, 139] on input "Approved" at bounding box center [338, 136] width 11 height 11
radio input "true"
click at [333, 273] on label "C-1" at bounding box center [342, 272] width 19 height 19
click at [333, 273] on input "C-1" at bounding box center [338, 268] width 11 height 11
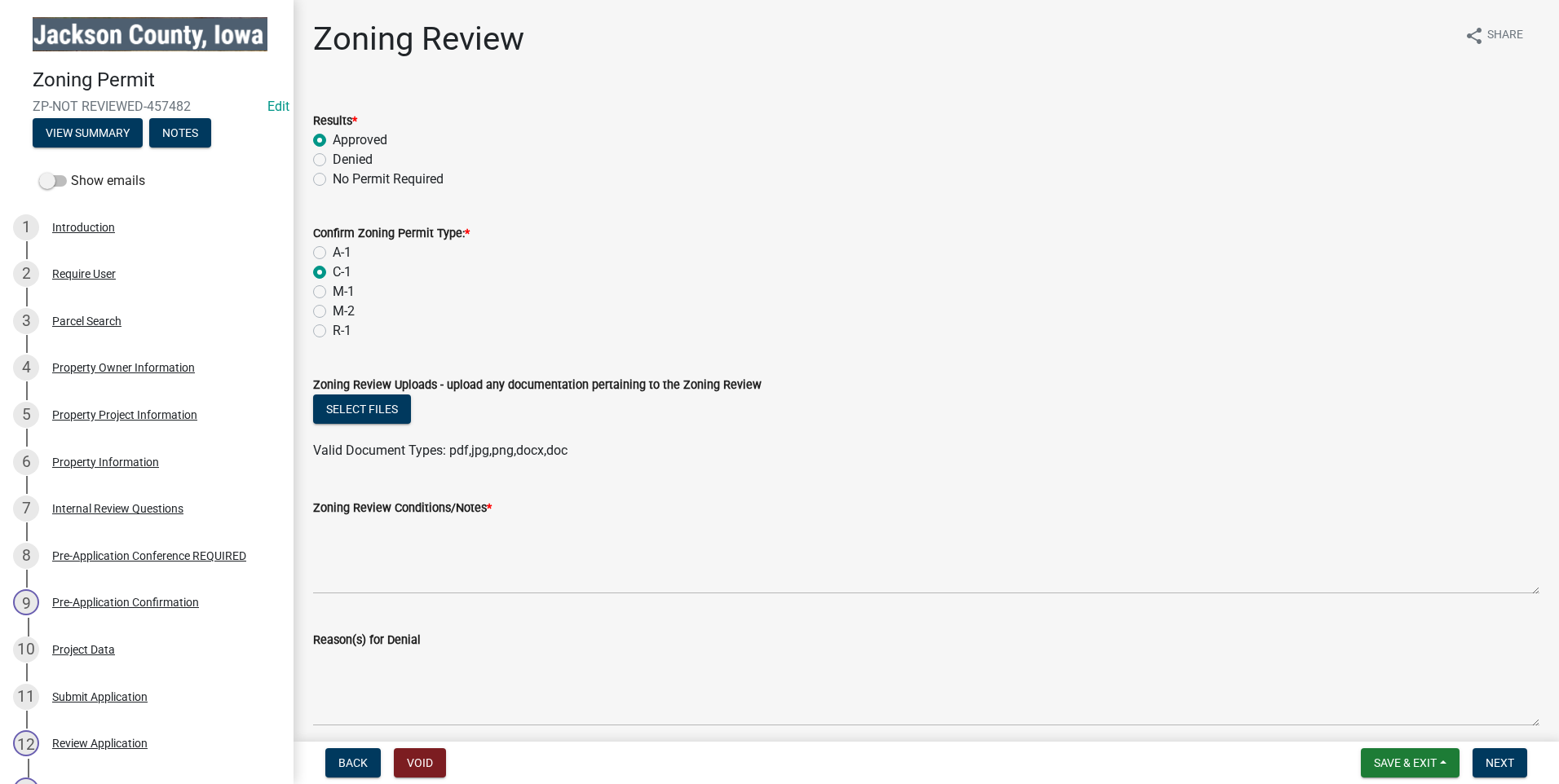
radio input "true"
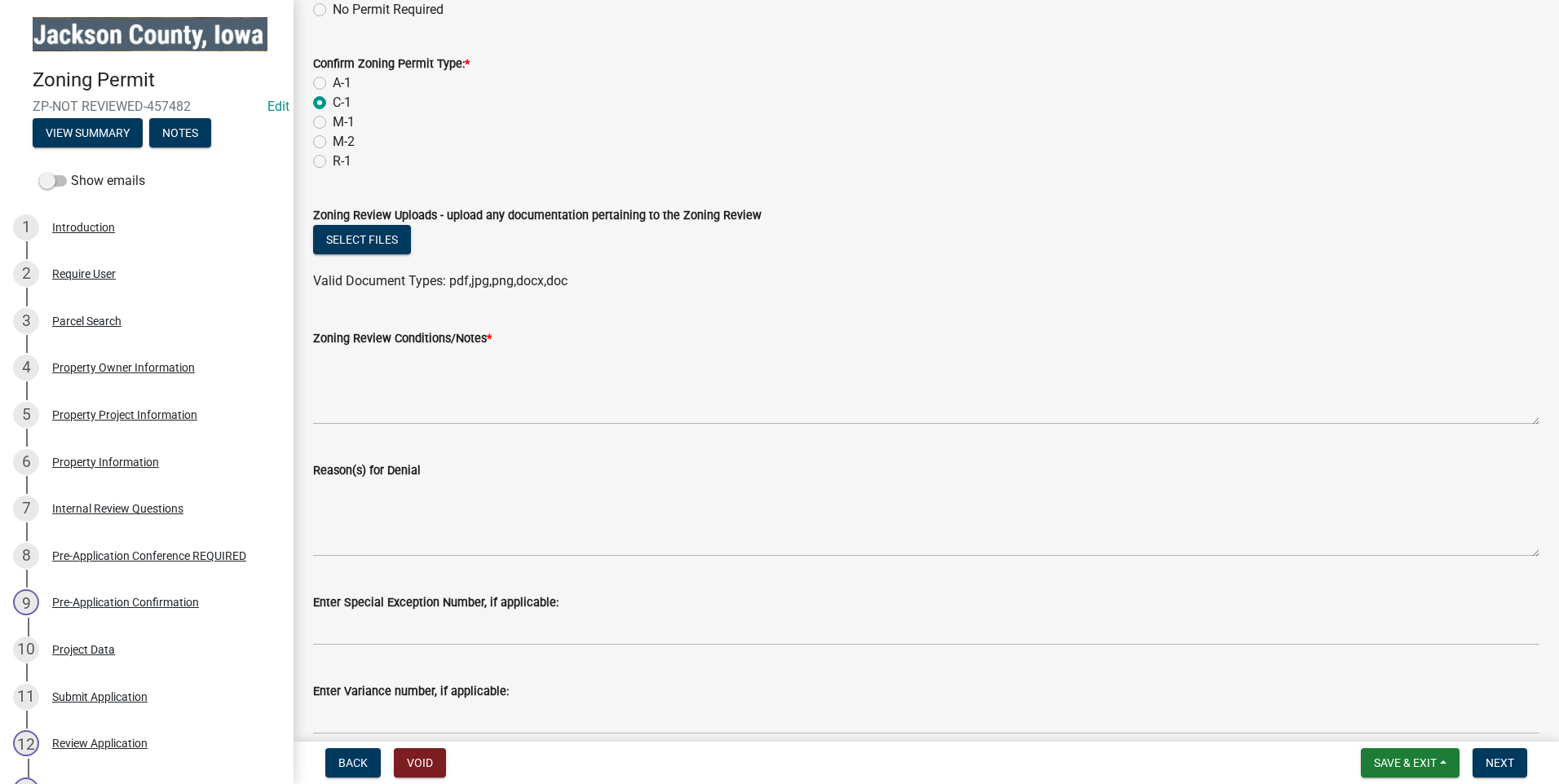
scroll to position [183, 0]
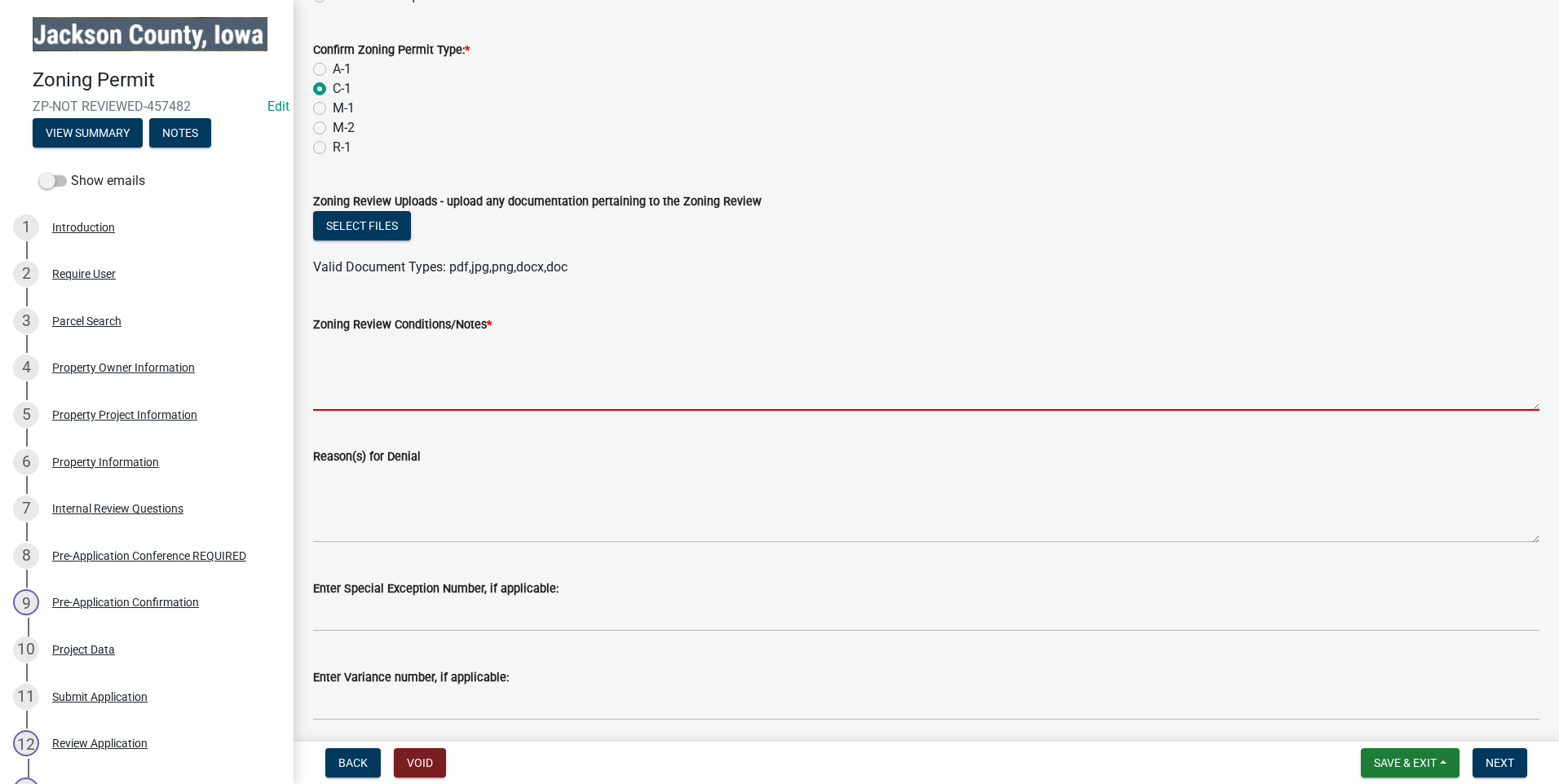
click at [376, 371] on textarea "Zoning Review Conditions/Notes *" at bounding box center [925, 373] width 1226 height 77
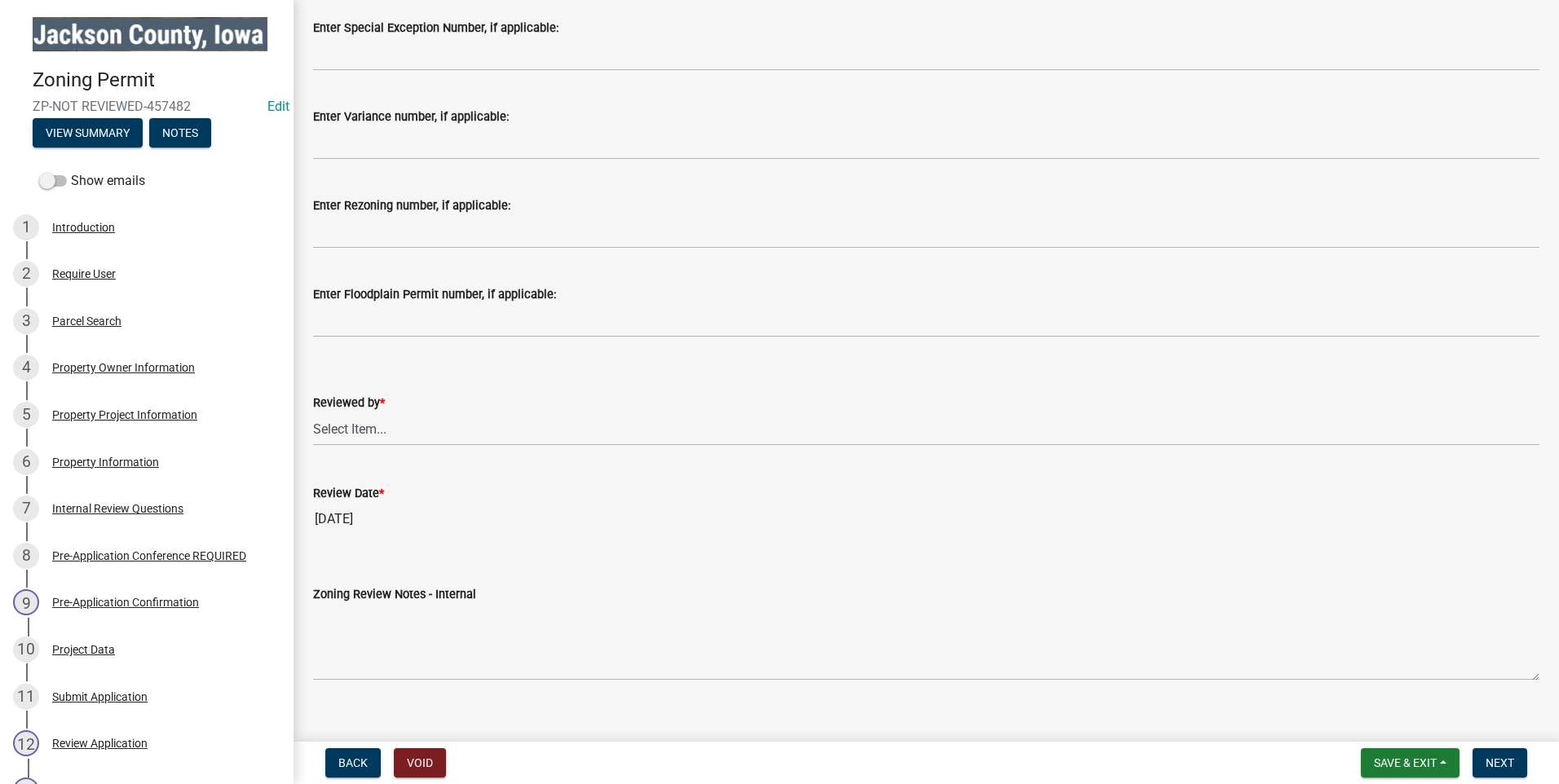
scroll to position [767, 0]
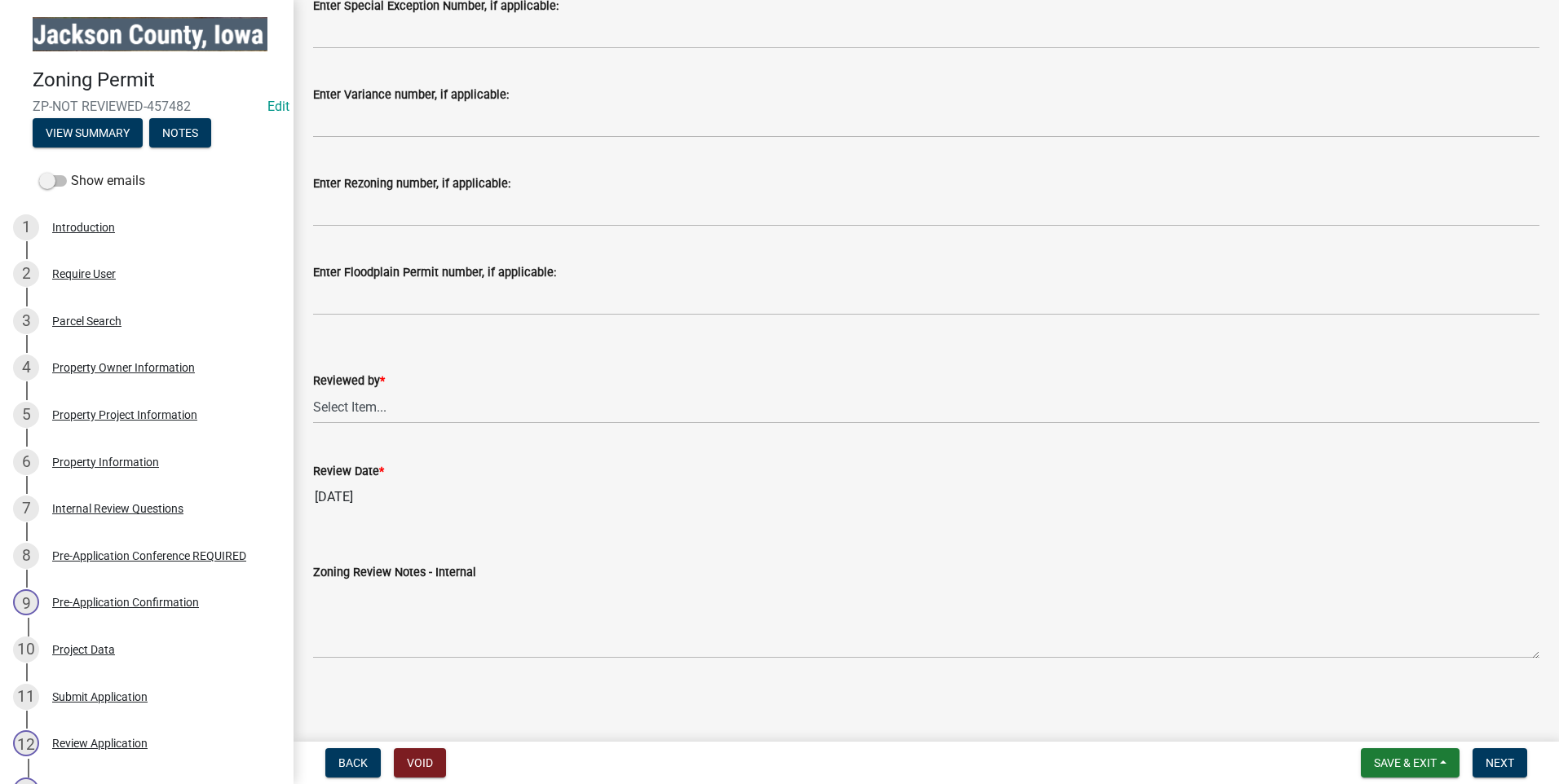
type textarea "none"
click at [359, 409] on select "Select Item... [PERSON_NAME]" at bounding box center [925, 407] width 1226 height 34
click at [416, 402] on select "Select Item... [PERSON_NAME]" at bounding box center [925, 407] width 1226 height 34
click at [377, 404] on select "Select Item... [PERSON_NAME]" at bounding box center [925, 407] width 1226 height 34
click at [313, 390] on select "Select Item... [PERSON_NAME]" at bounding box center [925, 407] width 1226 height 34
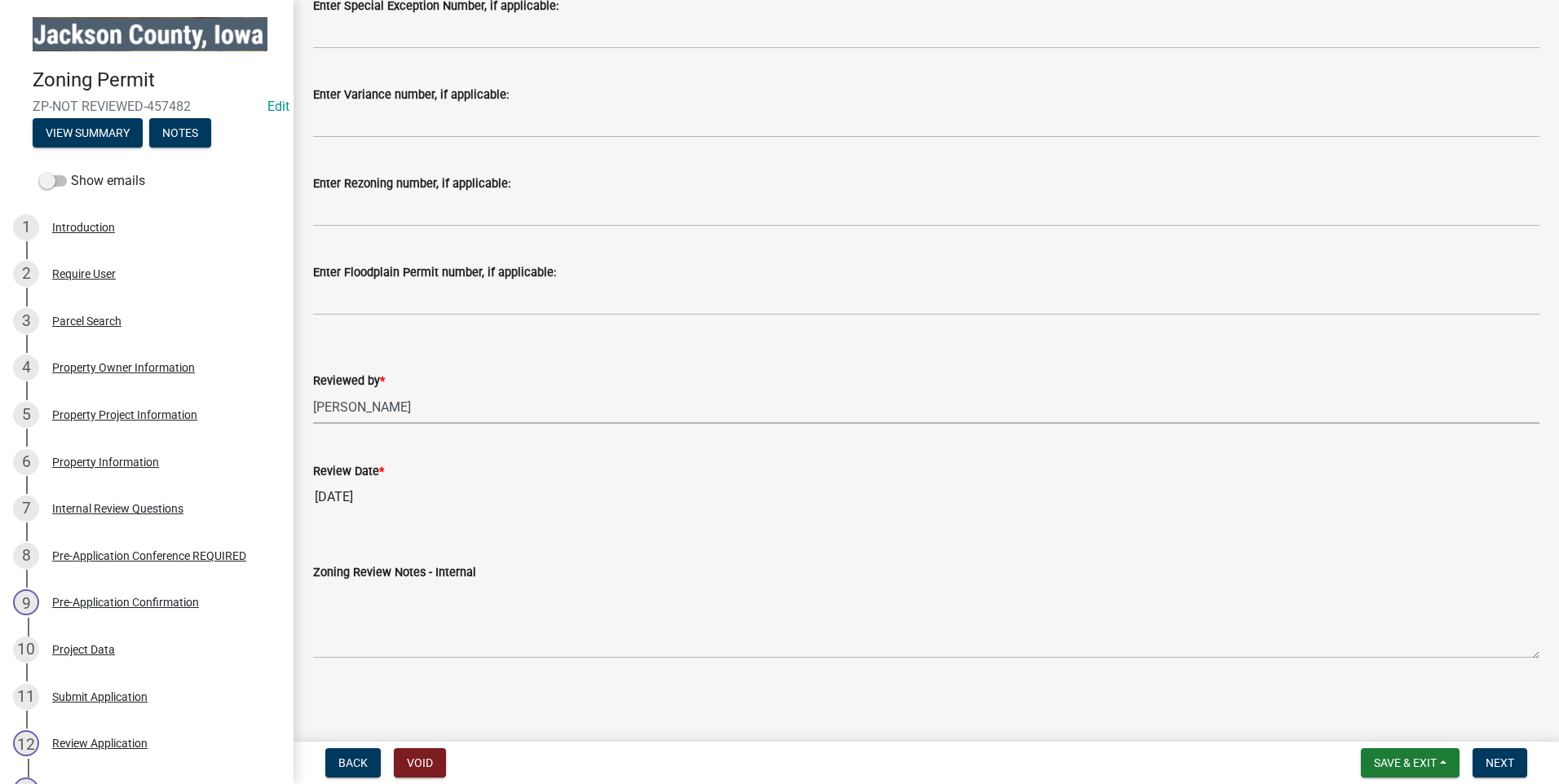
select select "69fed02d-fe84-448a-ba5b-be224adec29d"
click at [377, 495] on input "[DATE]" at bounding box center [925, 498] width 1226 height 33
drag, startPoint x: 377, startPoint y: 495, endPoint x: 388, endPoint y: 499, distance: 11.7
click at [388, 499] on input "[DATE]" at bounding box center [925, 498] width 1226 height 33
click at [344, 497] on input "[DATE]" at bounding box center [925, 498] width 1226 height 33
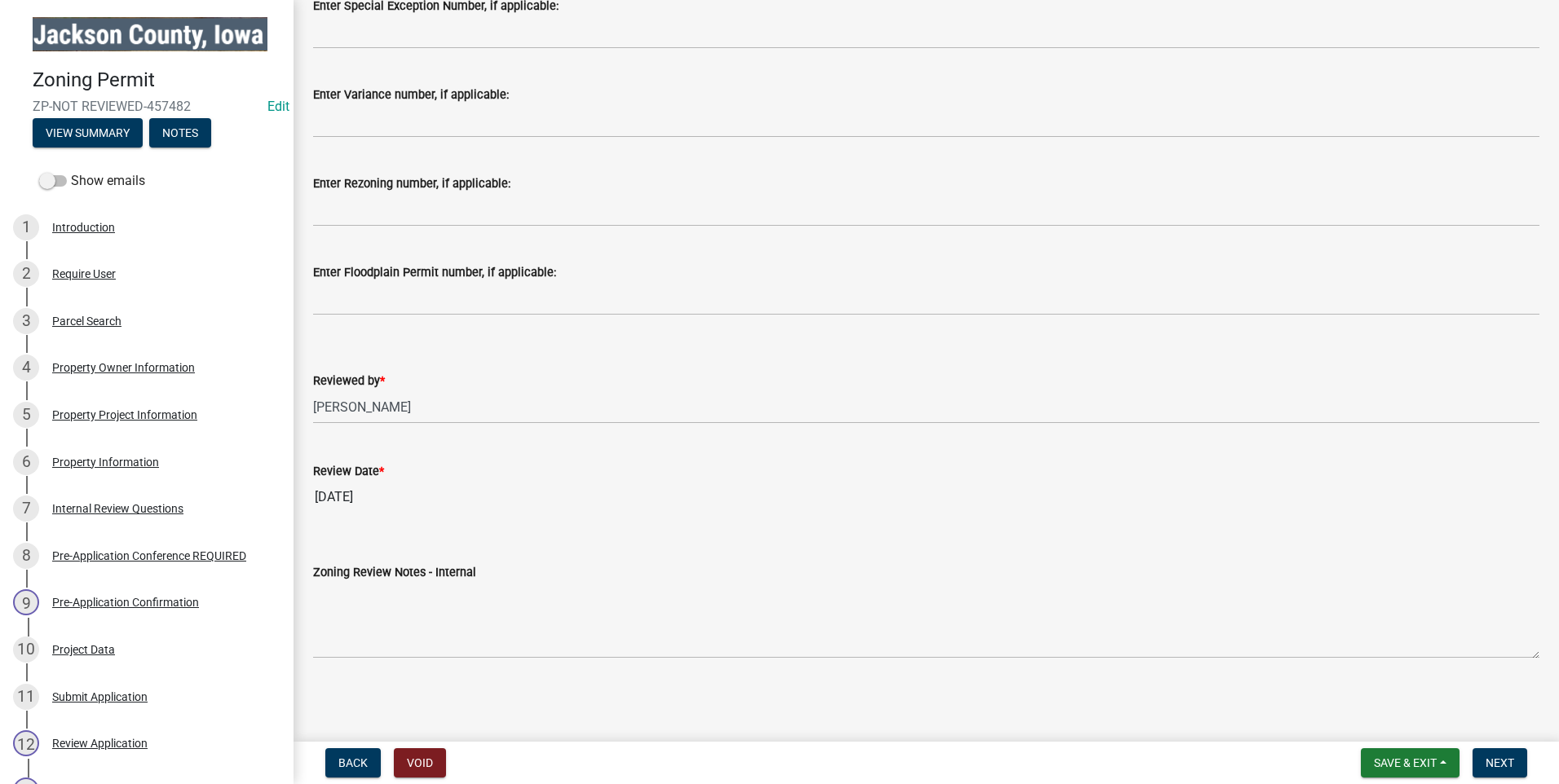
drag, startPoint x: 344, startPoint y: 497, endPoint x: 437, endPoint y: 491, distance: 93.2
click at [437, 491] on input "[DATE]" at bounding box center [925, 498] width 1226 height 33
click at [347, 493] on input "[DATE]" at bounding box center [925, 498] width 1226 height 33
click at [348, 497] on input "[DATE]" at bounding box center [925, 498] width 1226 height 33
drag, startPoint x: 348, startPoint y: 497, endPoint x: 316, endPoint y: 492, distance: 32.4
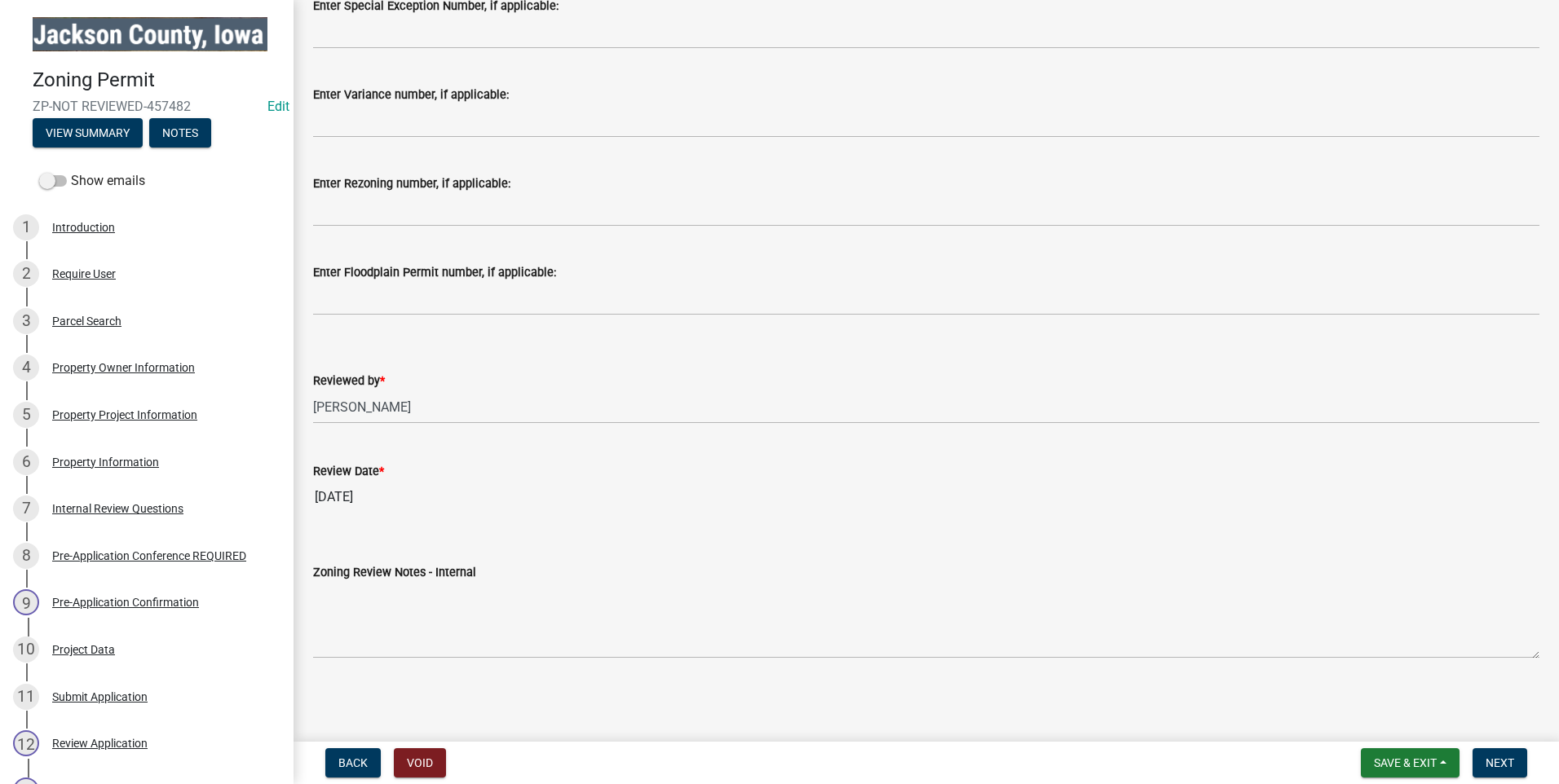
click at [316, 492] on input "[DATE]" at bounding box center [925, 498] width 1226 height 33
drag, startPoint x: 316, startPoint y: 492, endPoint x: 346, endPoint y: 498, distance: 30.6
click at [346, 498] on input "[DATE]" at bounding box center [925, 498] width 1226 height 33
click at [349, 496] on input "[DATE]" at bounding box center [925, 498] width 1226 height 33
click at [332, 491] on input "[DATE]" at bounding box center [925, 498] width 1226 height 33
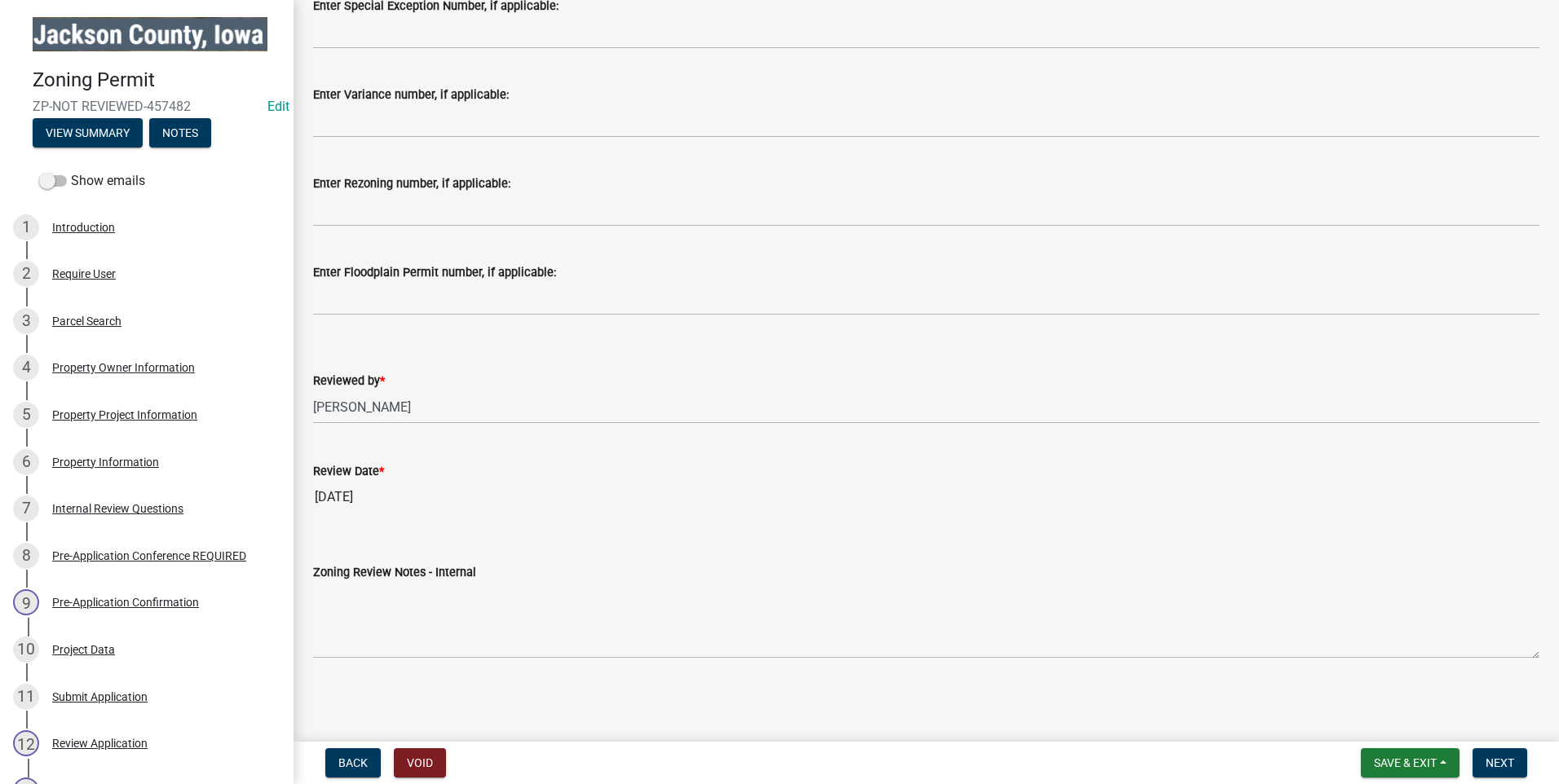
click at [347, 494] on input "[DATE]" at bounding box center [925, 498] width 1226 height 33
click at [377, 496] on input "[DATE]" at bounding box center [925, 498] width 1226 height 33
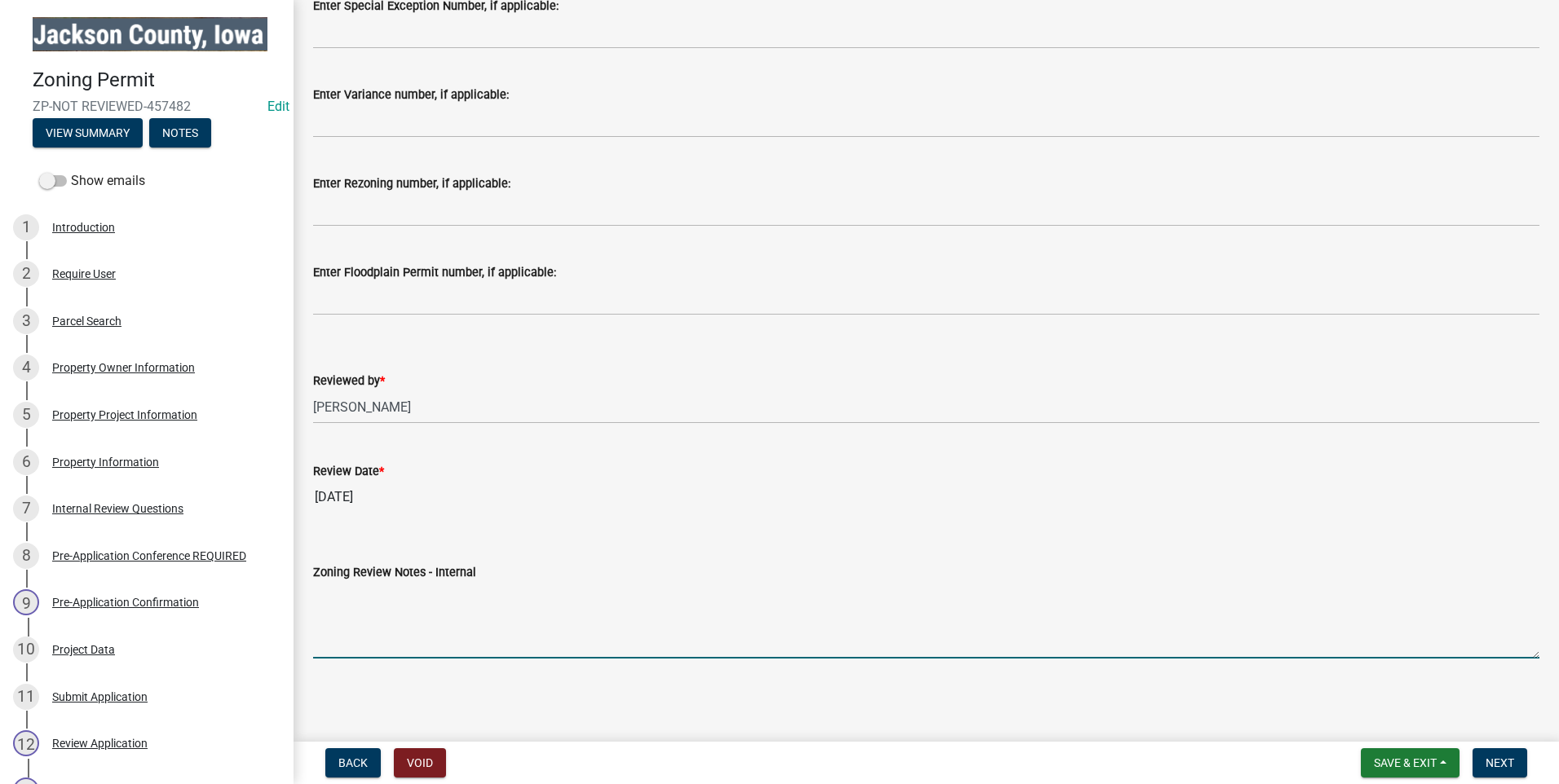
click at [466, 583] on textarea "Zoning Review Notes - Internal" at bounding box center [925, 621] width 1226 height 77
drag, startPoint x: 792, startPoint y: 591, endPoint x: 297, endPoint y: 608, distance: 495.3
type textarea "Application started before [PERSON_NAME] retired therefor has [PERSON_NAME]'s c…"
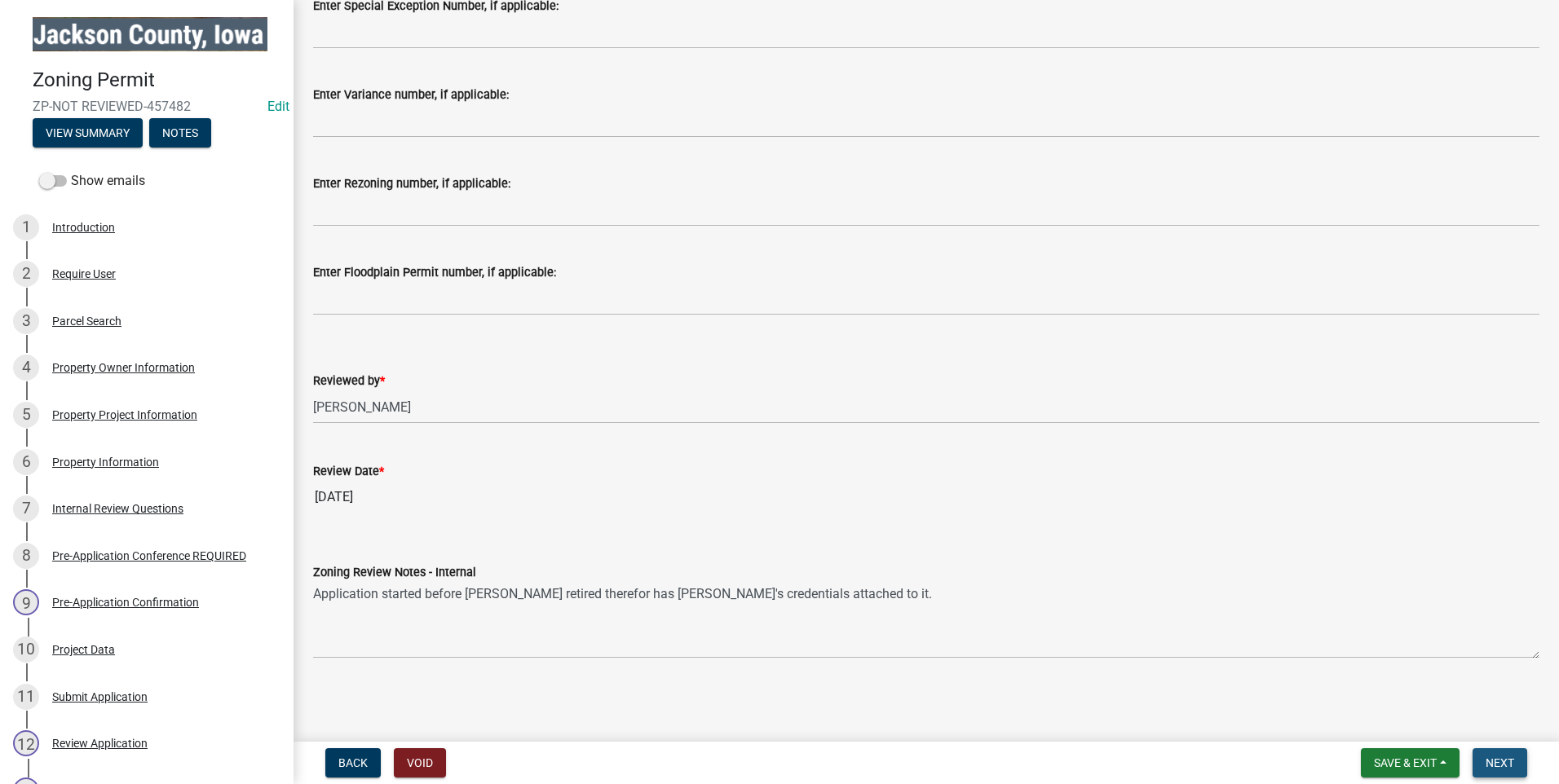
click at [1502, 766] on span "Next" at bounding box center [1500, 763] width 28 height 13
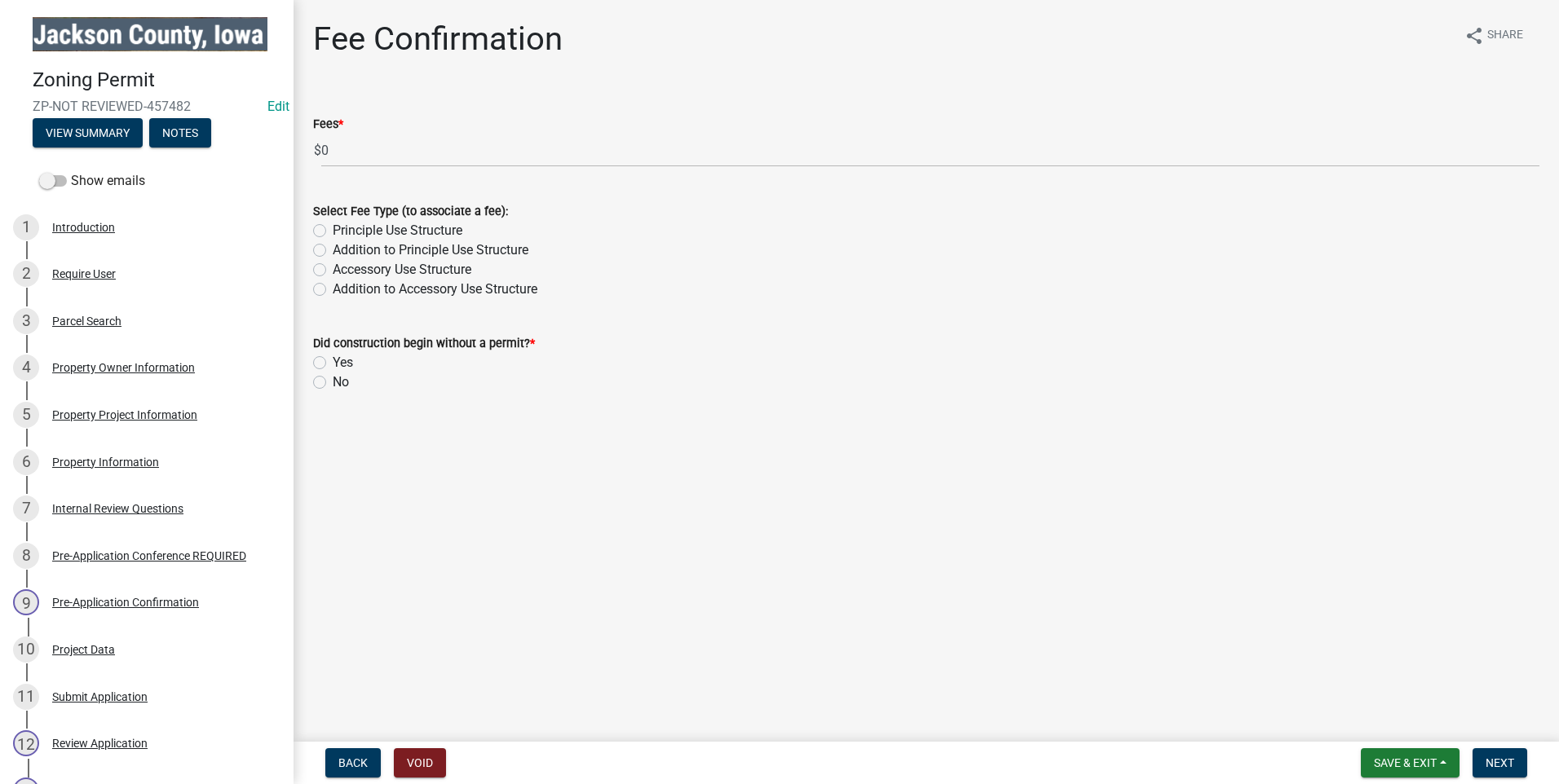
click at [333, 269] on label "Accessory Use Structure" at bounding box center [402, 269] width 139 height 19
click at [333, 269] on input "Accessory Use Structure" at bounding box center [338, 265] width 11 height 11
radio input "true"
click at [333, 383] on label "No" at bounding box center [341, 382] width 16 height 19
click at [333, 383] on input "No" at bounding box center [338, 378] width 11 height 11
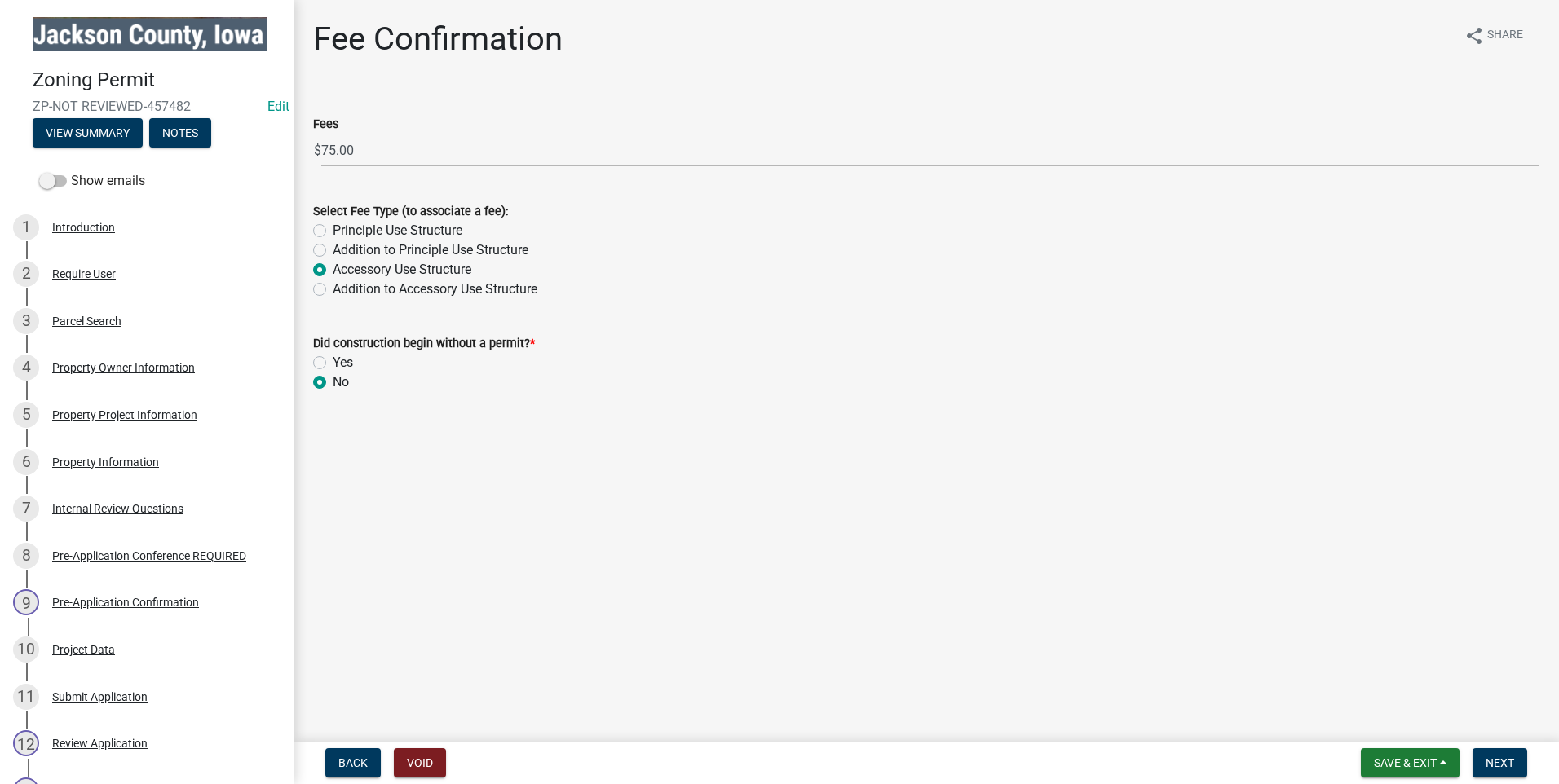
radio input "true"
click at [1507, 763] on span "Next" at bounding box center [1500, 763] width 28 height 13
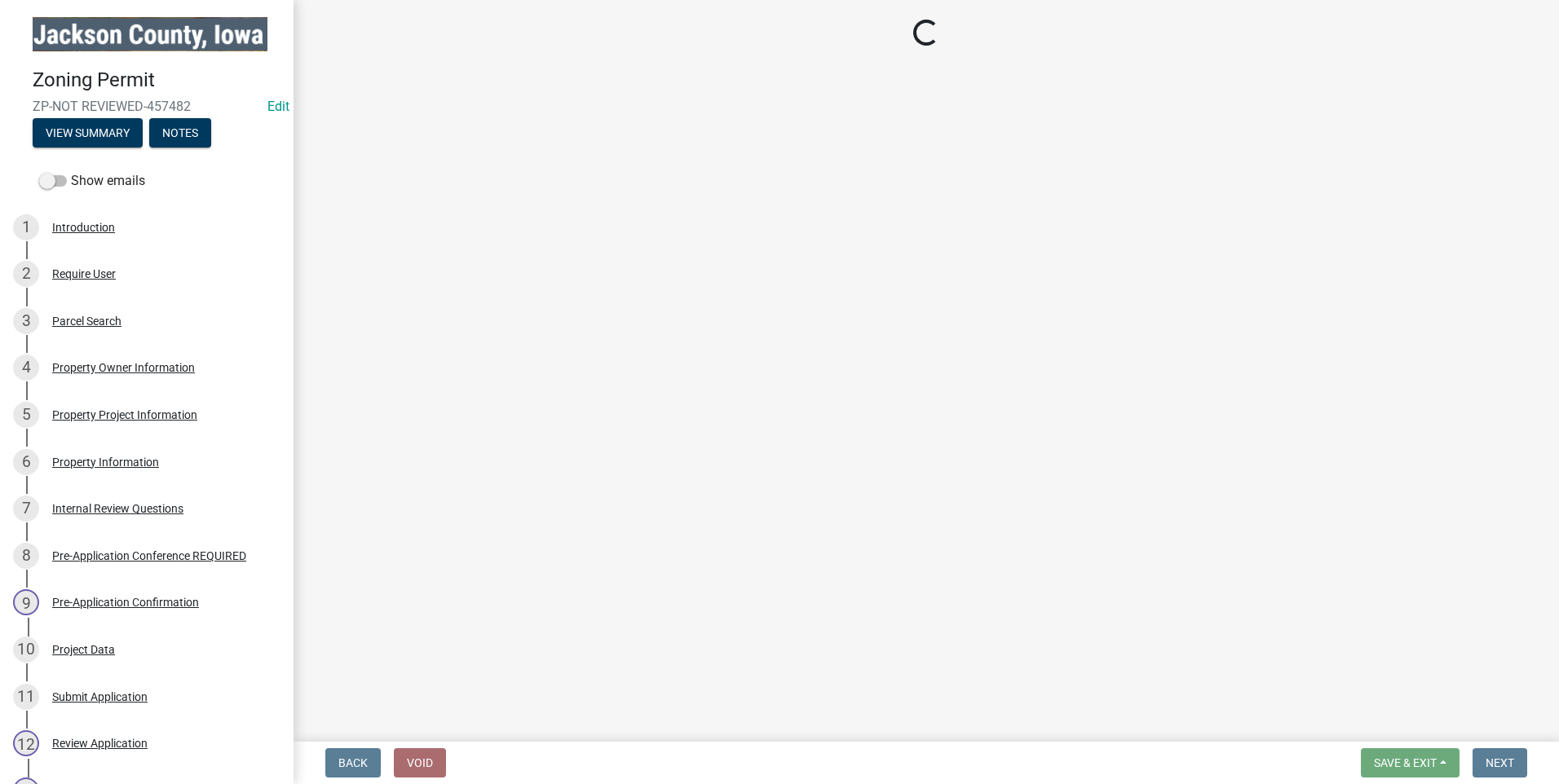
select select "3: 3"
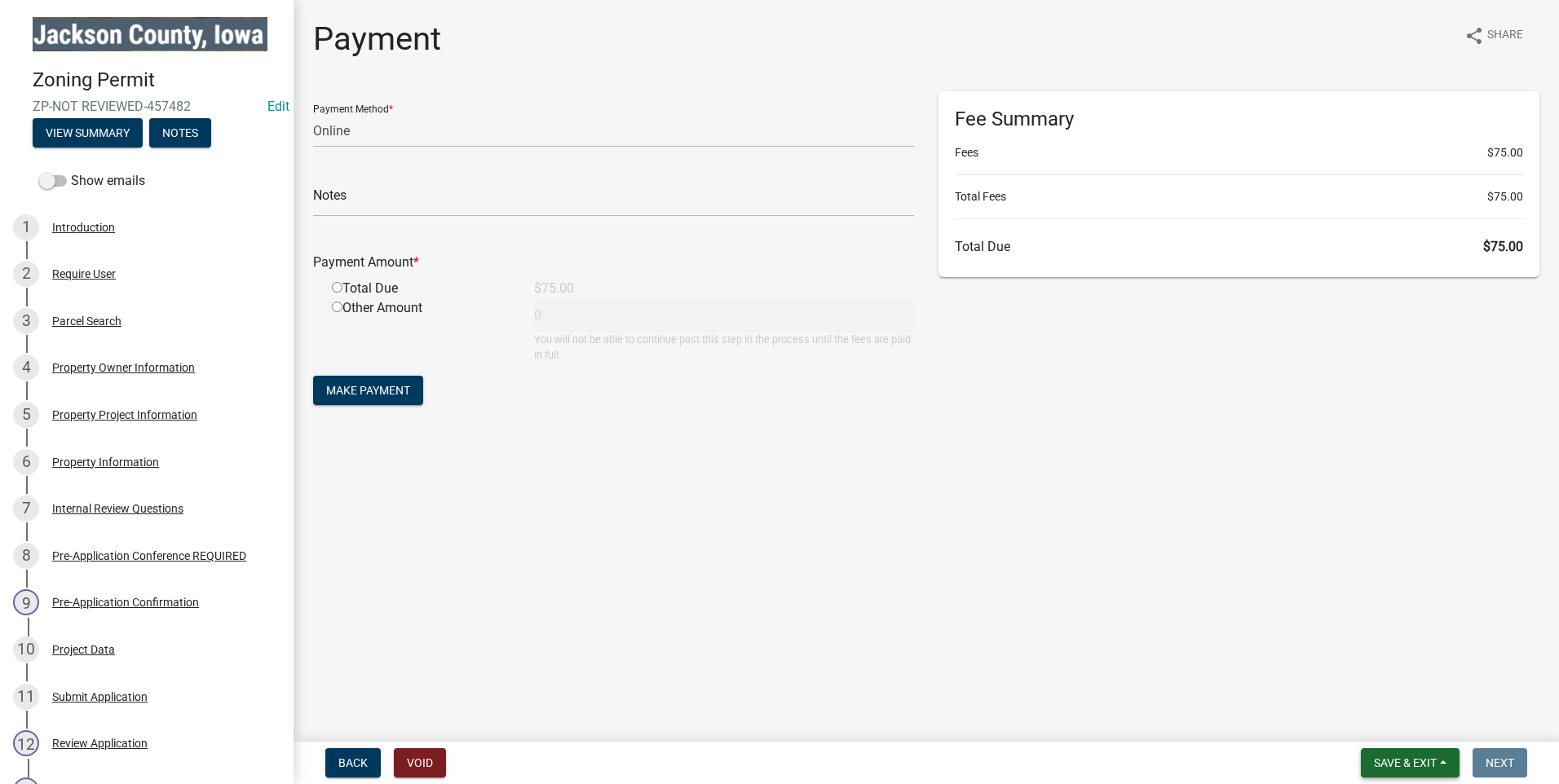
click at [1403, 763] on span "Save & Exit" at bounding box center [1405, 763] width 63 height 13
click at [1404, 722] on button "Save & Exit" at bounding box center [1394, 720] width 130 height 39
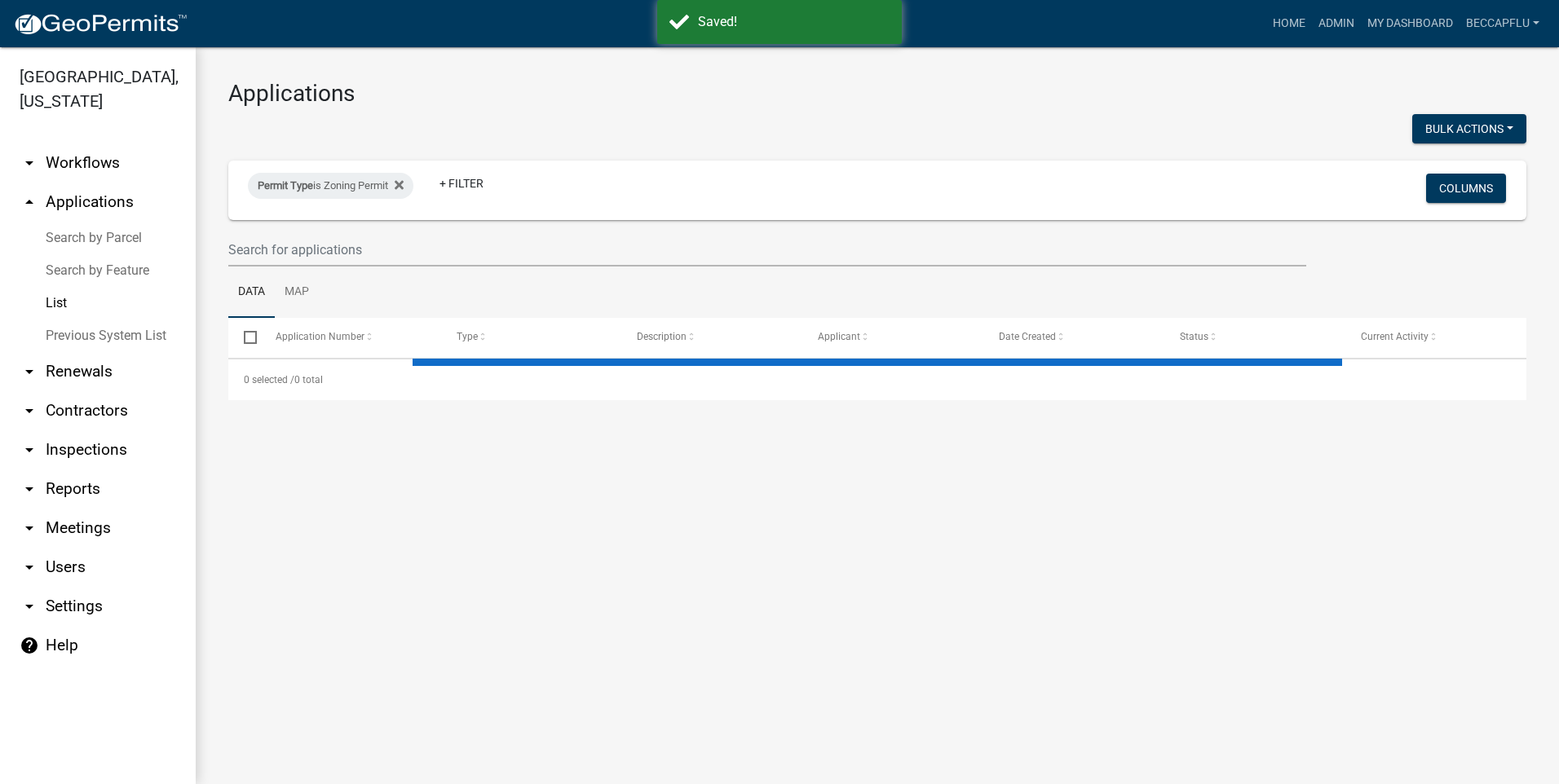
select select "3: 100"
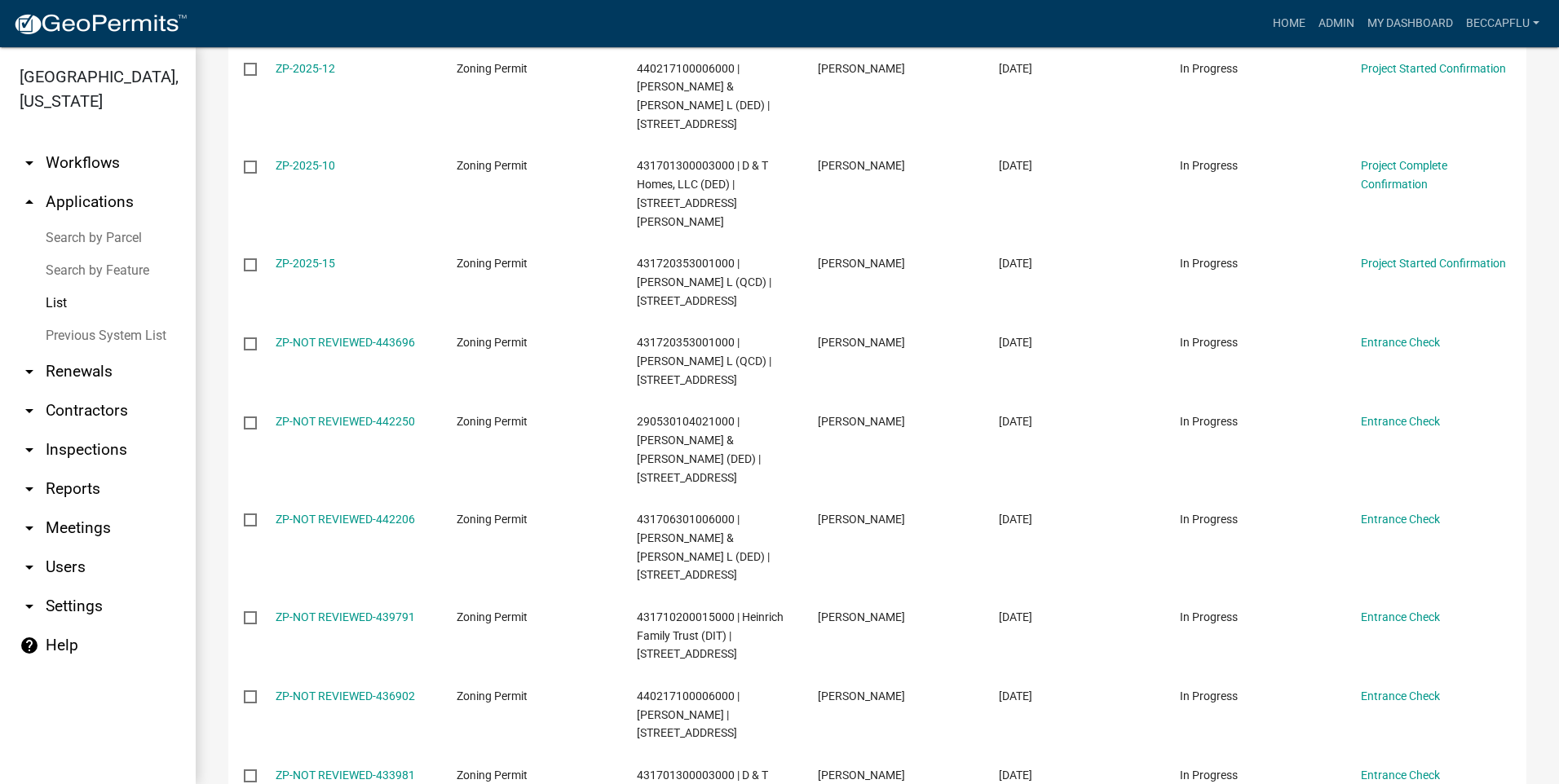
scroll to position [1936, 0]
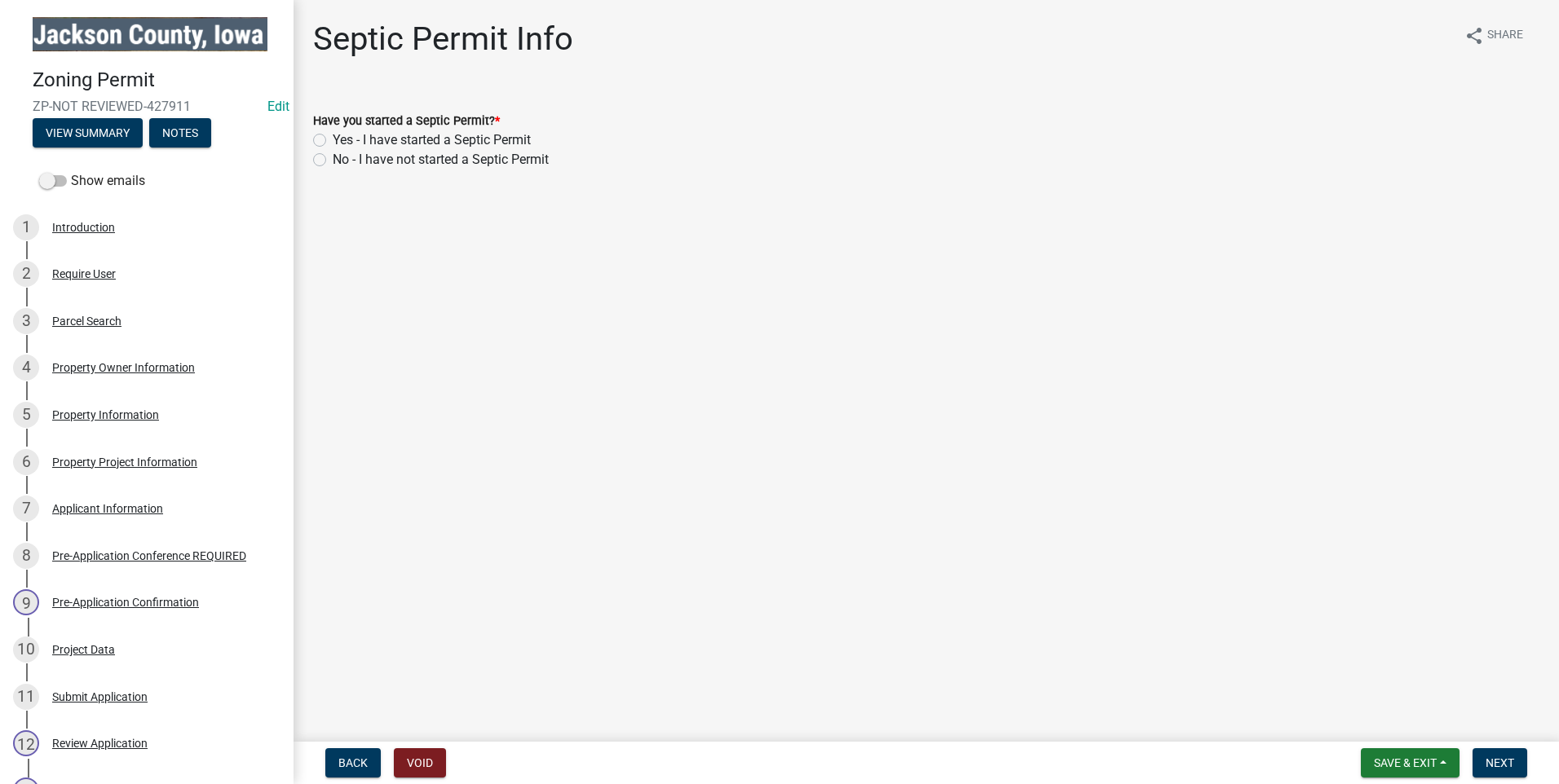
click at [333, 138] on label "Yes - I have started a Septic Permit" at bounding box center [431, 139] width 198 height 19
click at [333, 138] on input "Yes - I have started a Septic Permit" at bounding box center [338, 136] width 11 height 11
radio input "true"
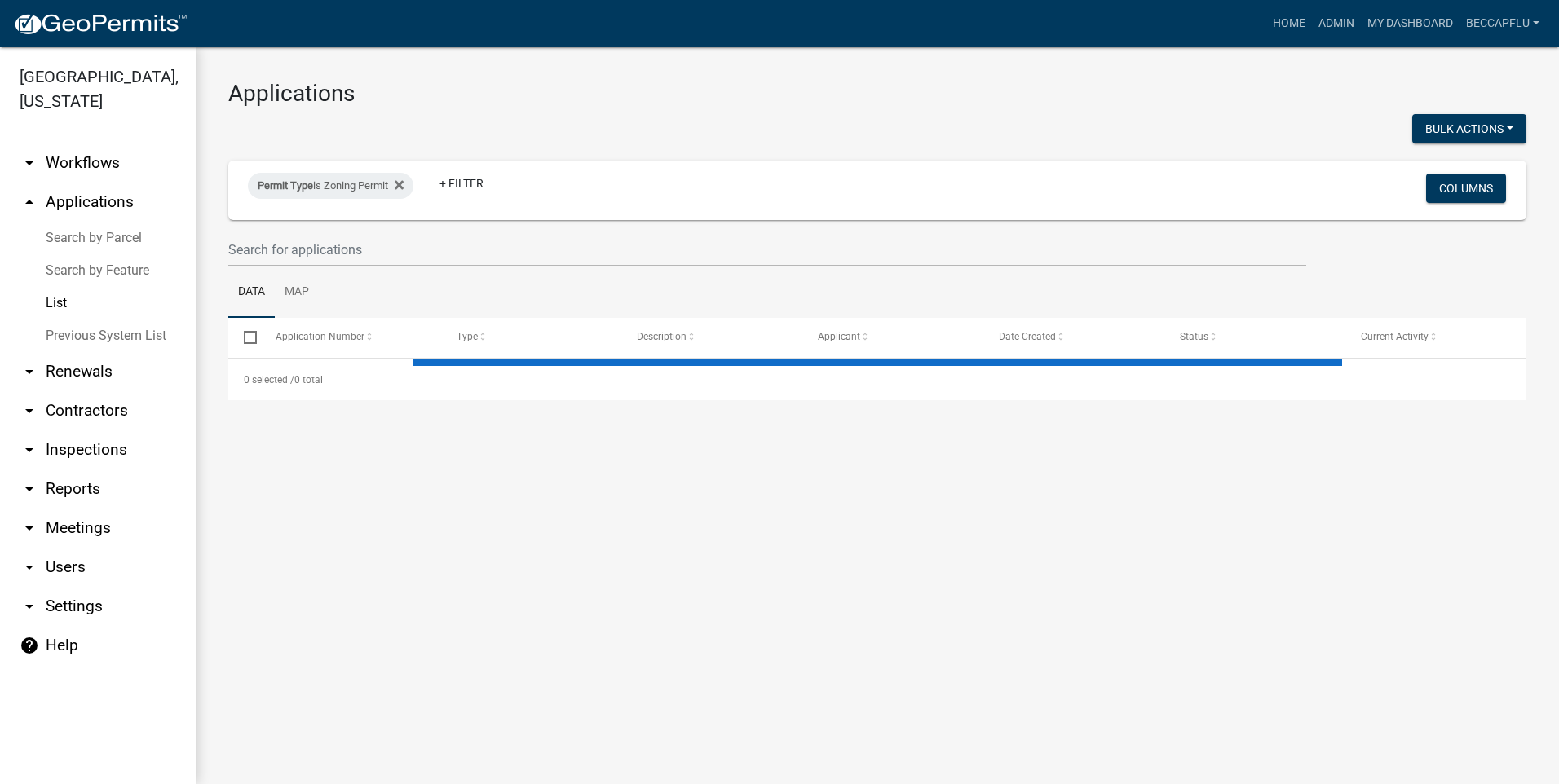
select select "3: 100"
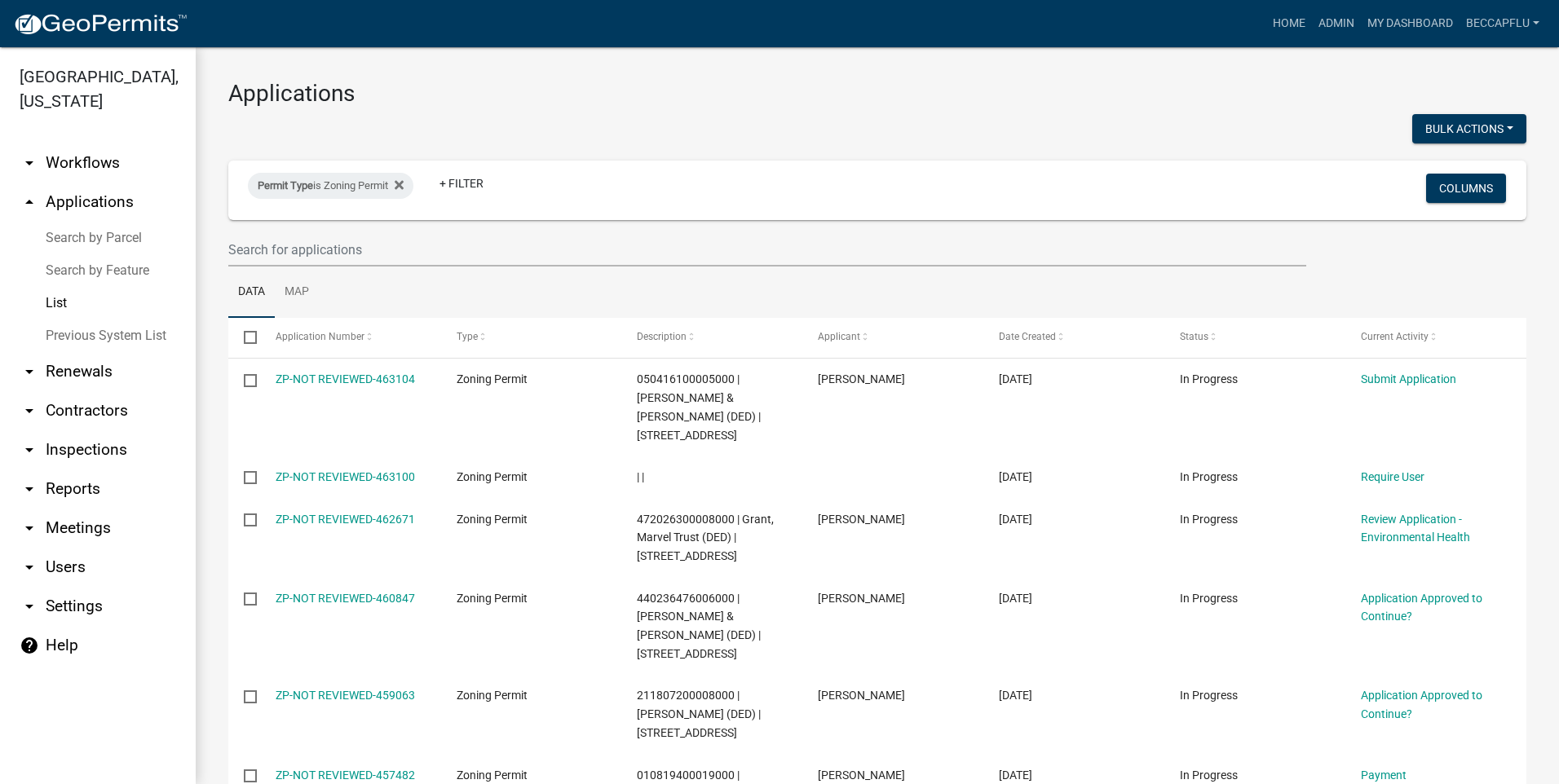
click at [63, 509] on link "arrow_drop_down Meetings" at bounding box center [98, 528] width 196 height 39
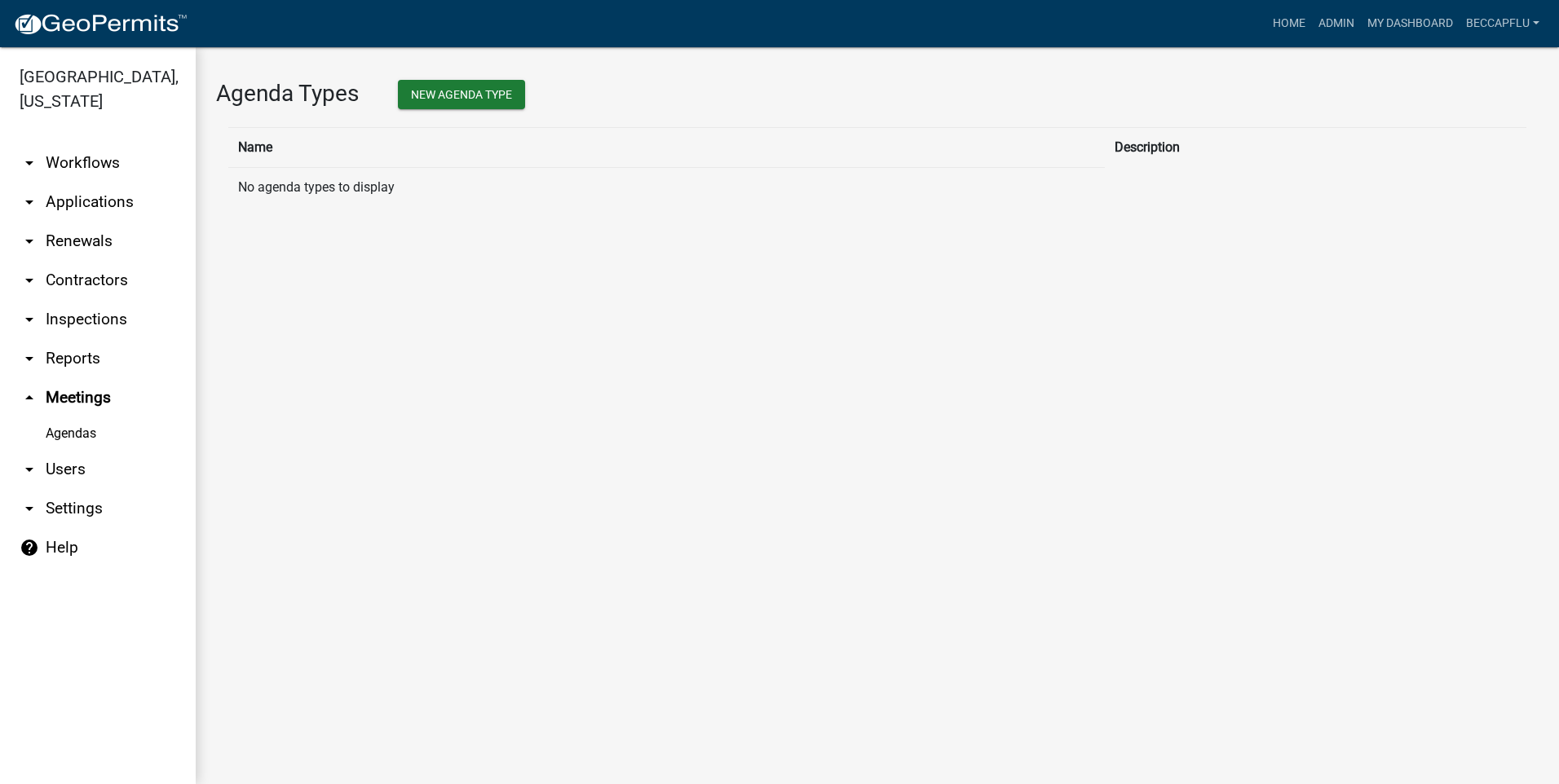
click at [69, 450] on link "arrow_drop_down Users" at bounding box center [98, 469] width 196 height 39
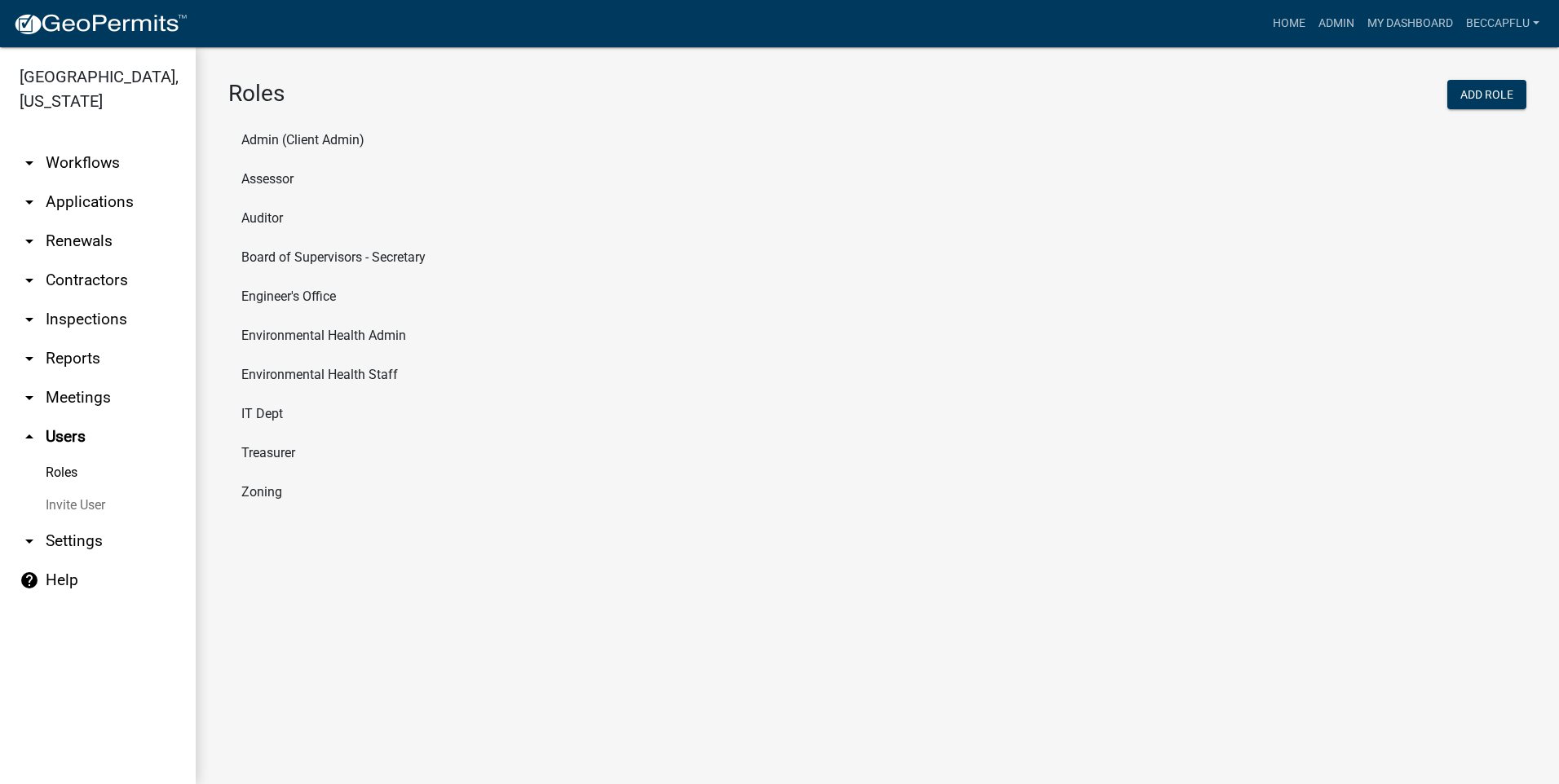
click at [258, 492] on li "Zoning" at bounding box center [877, 492] width 1298 height 39
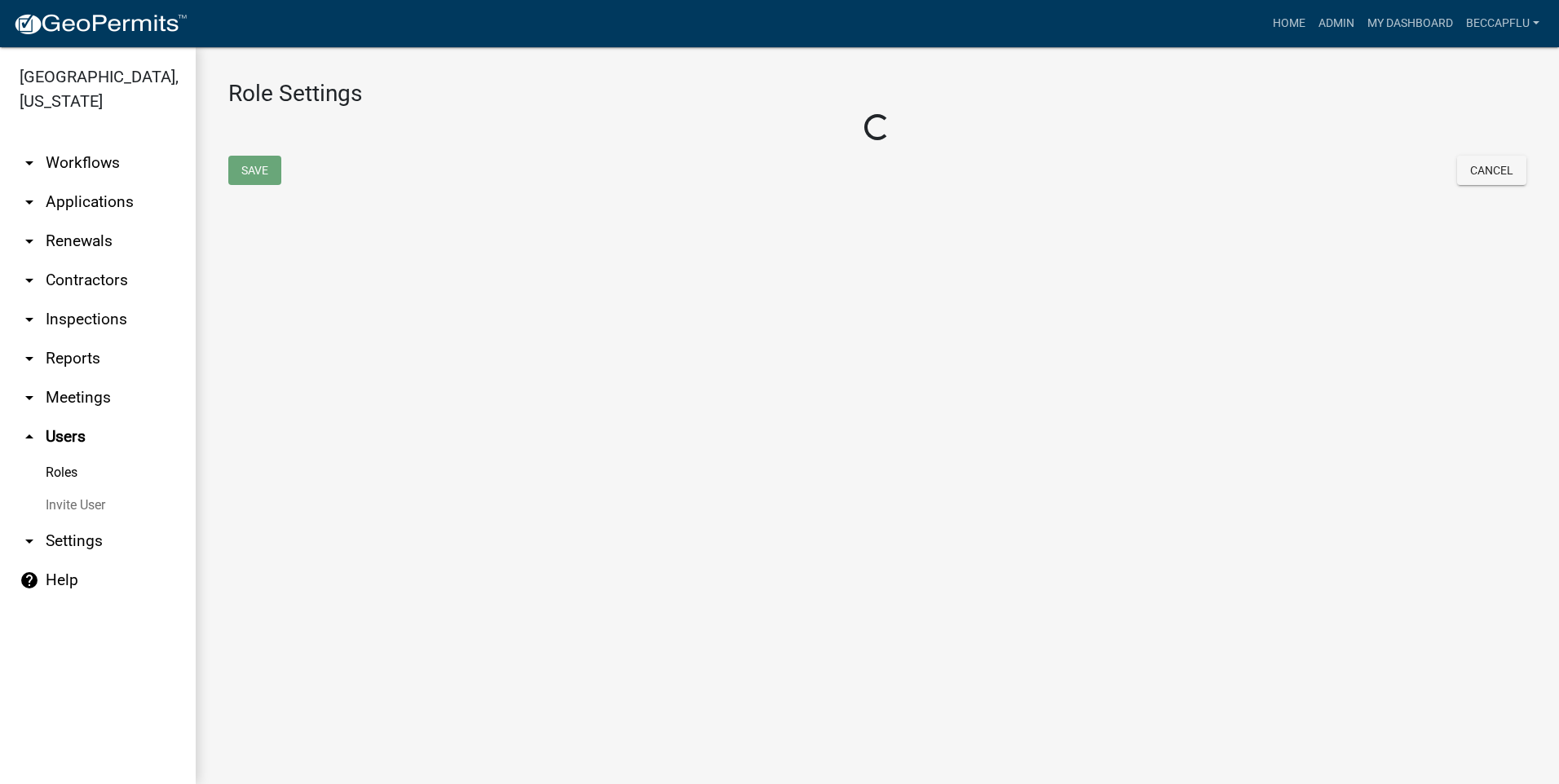
select select "5: purple"
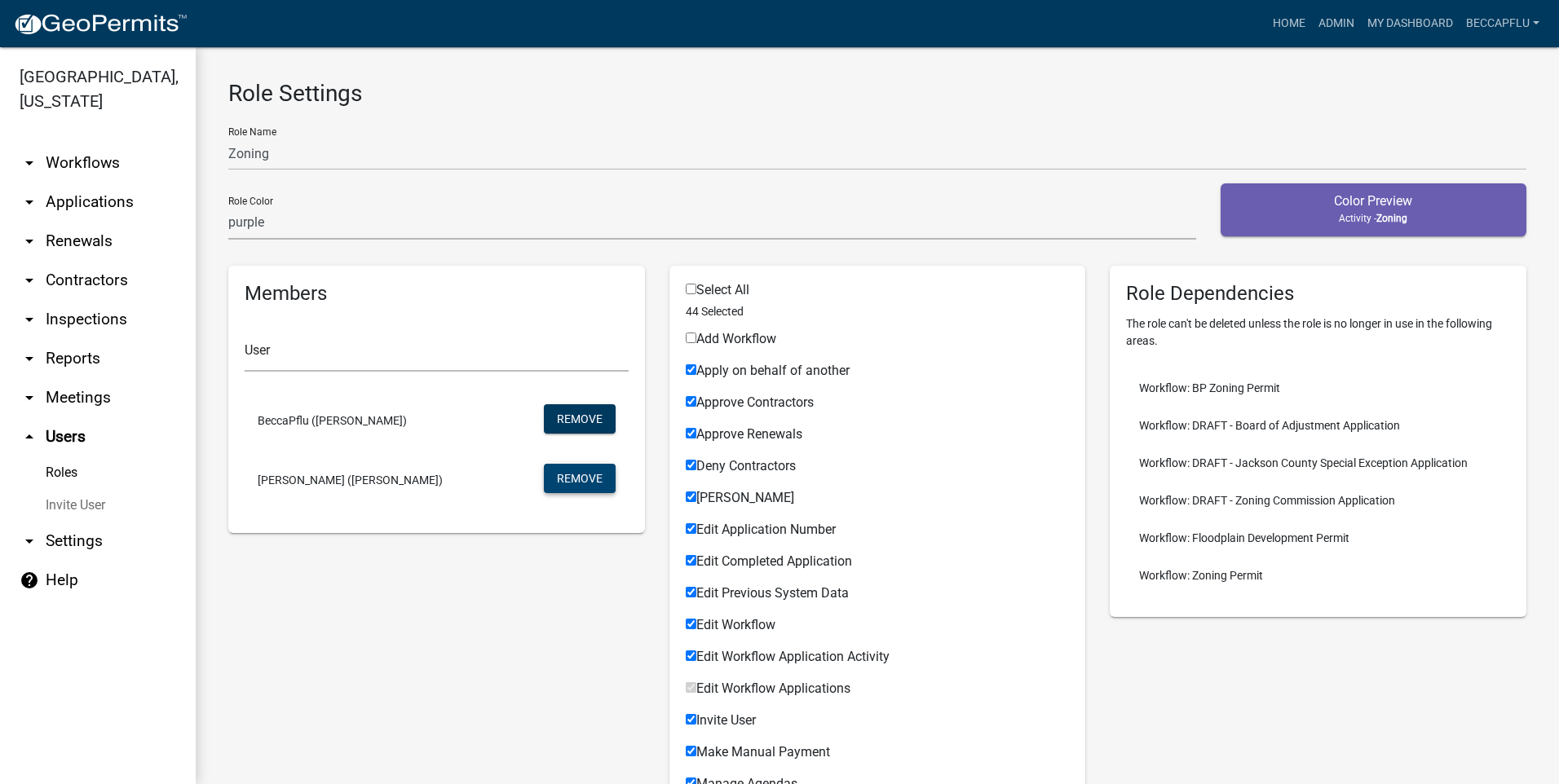
click at [569, 479] on button "Remove" at bounding box center [580, 479] width 72 height 29
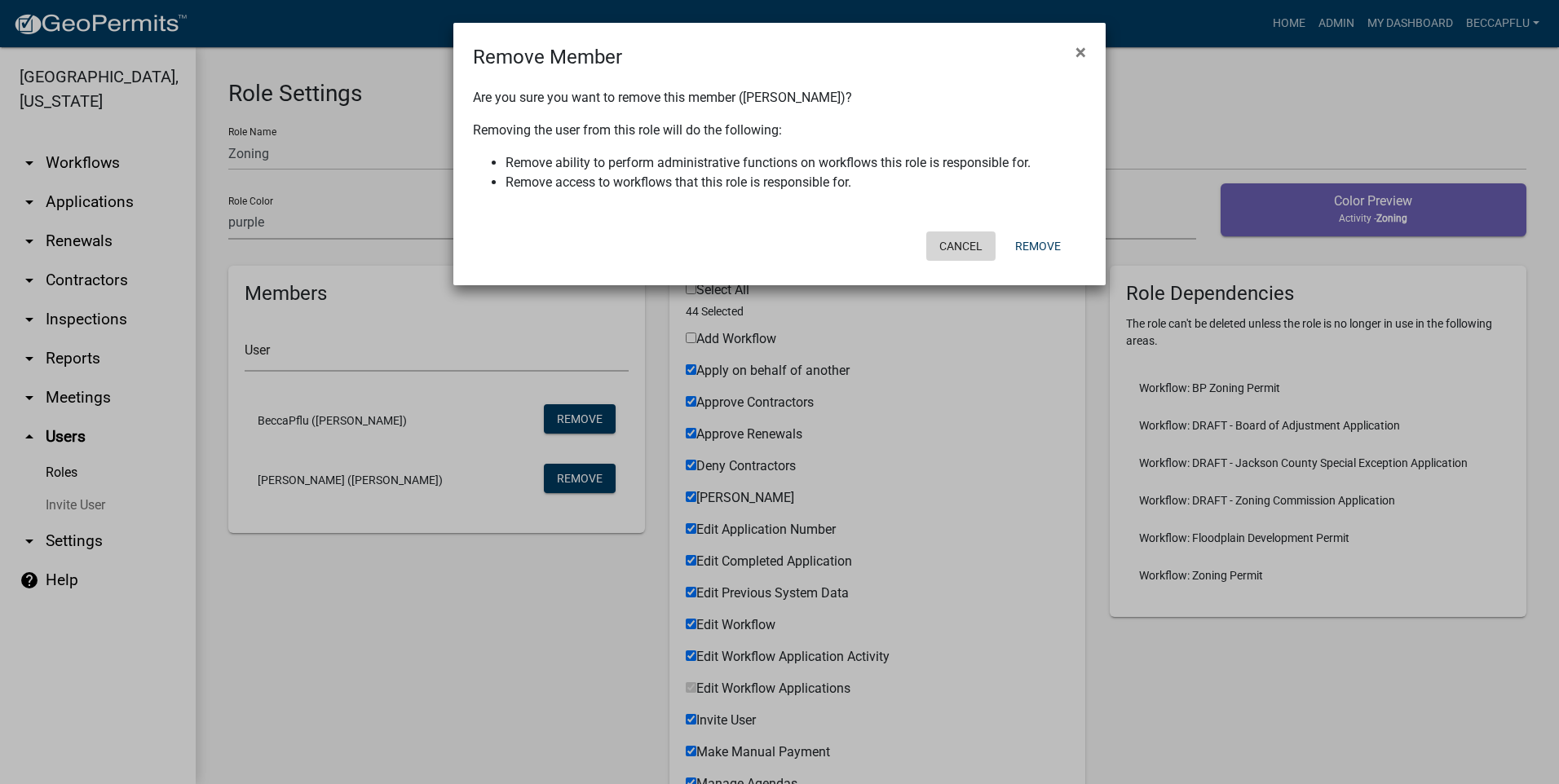
click at [962, 248] on button "Cancel" at bounding box center [961, 246] width 69 height 29
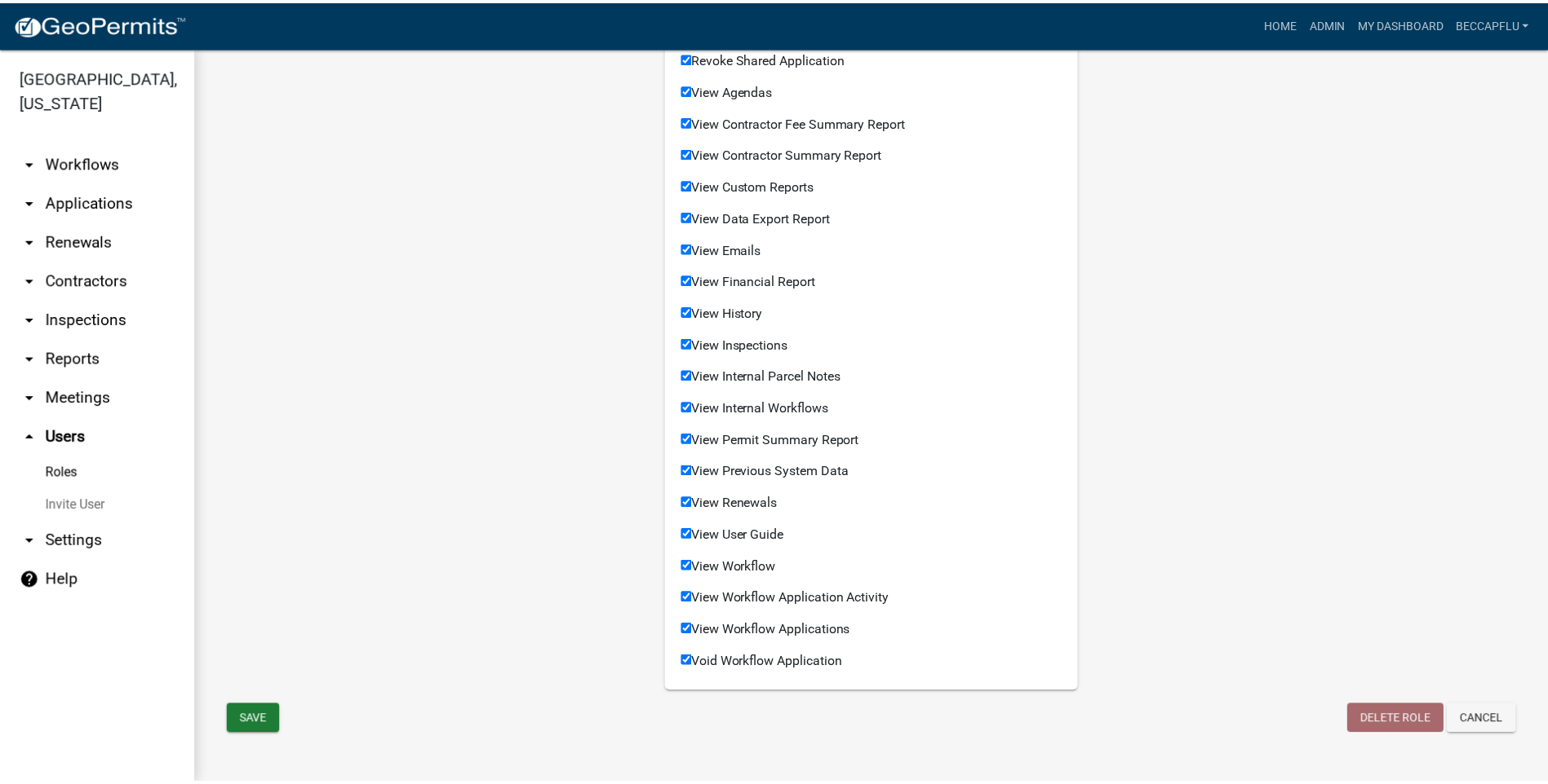
scroll to position [1172, 0]
